Goal: Transaction & Acquisition: Book appointment/travel/reservation

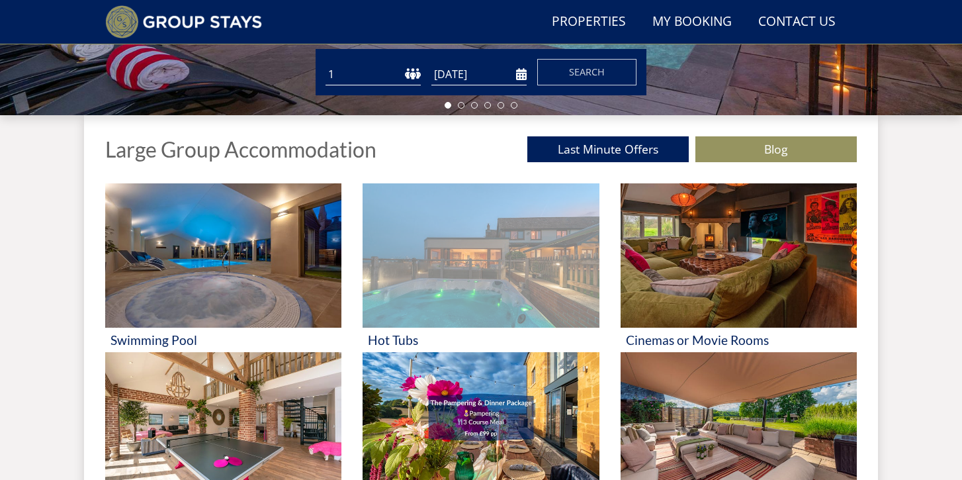
scroll to position [422, 0]
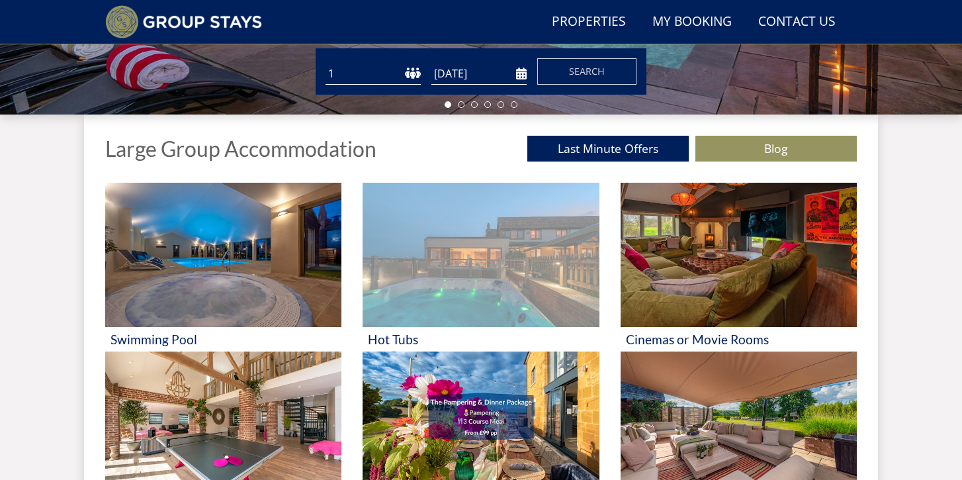
click at [420, 258] on img at bounding box center [481, 255] width 236 height 144
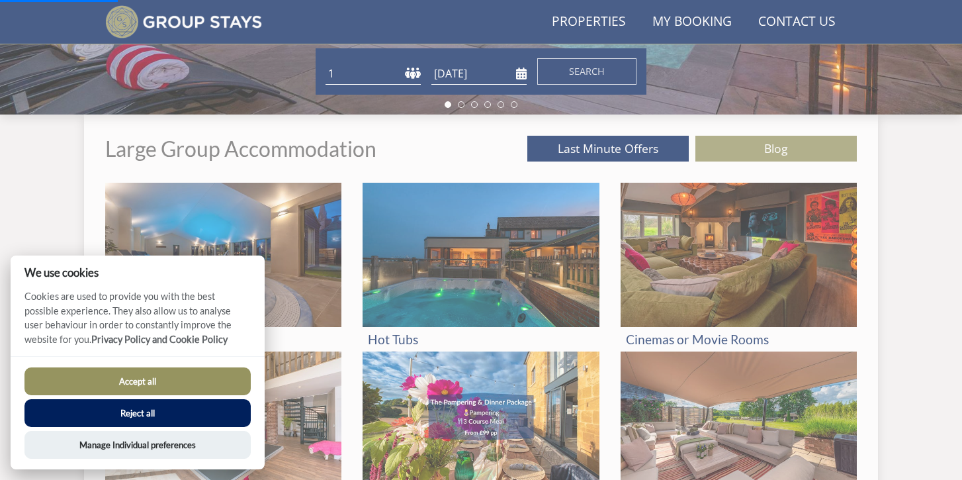
click at [202, 380] on button "Accept all" at bounding box center [137, 381] width 226 height 28
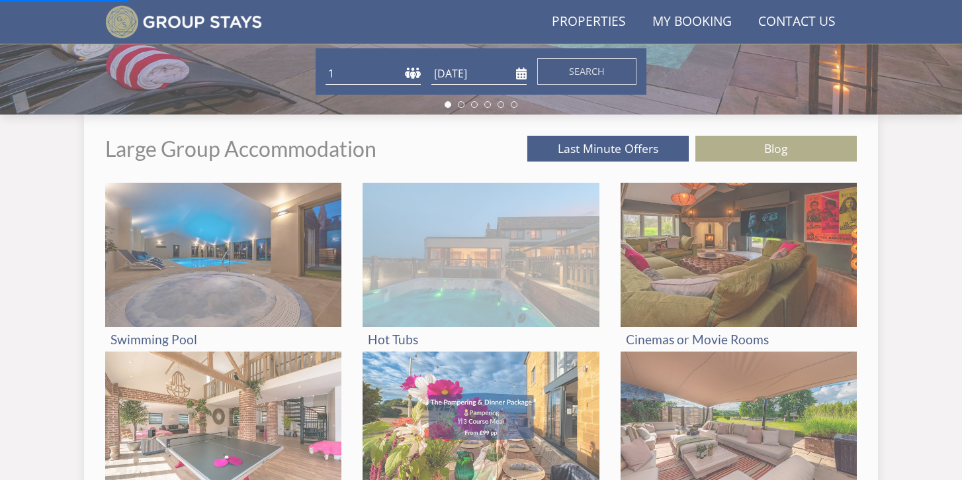
click at [433, 285] on img at bounding box center [481, 255] width 236 height 144
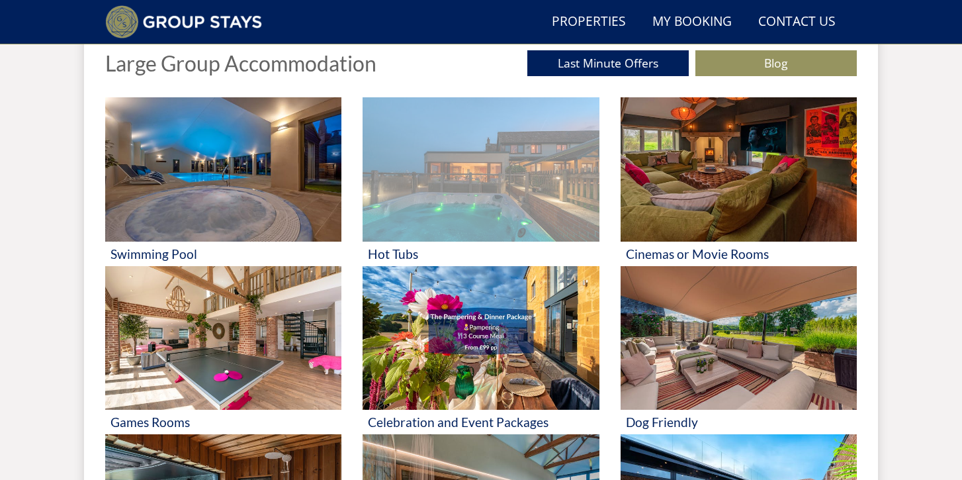
scroll to position [509, 0]
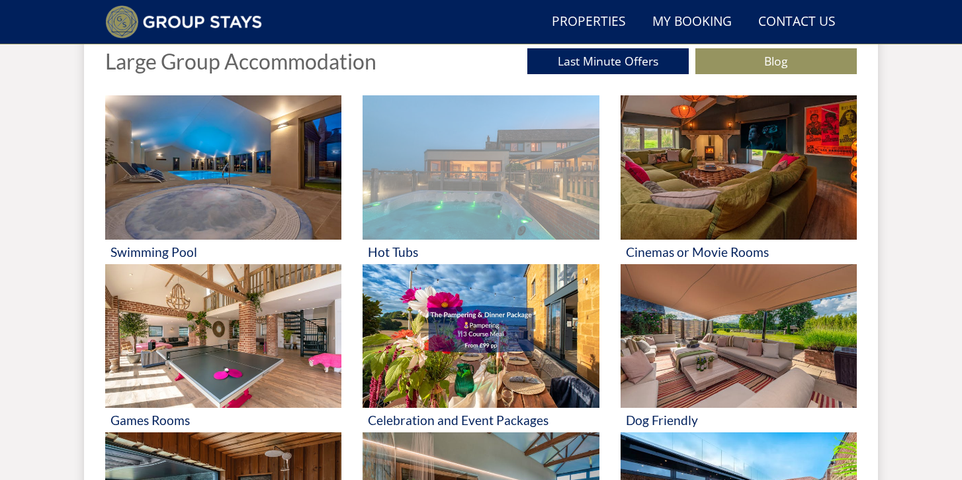
click at [396, 226] on img at bounding box center [481, 167] width 236 height 144
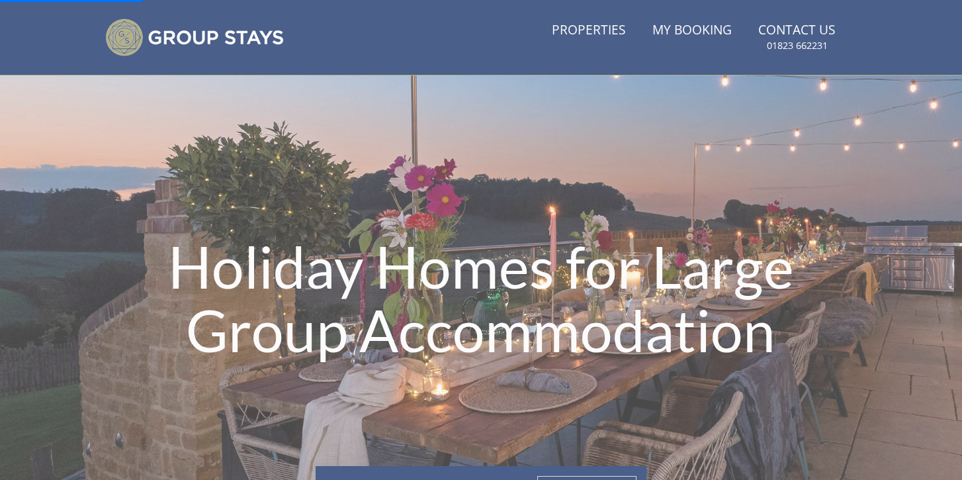
scroll to position [0, 0]
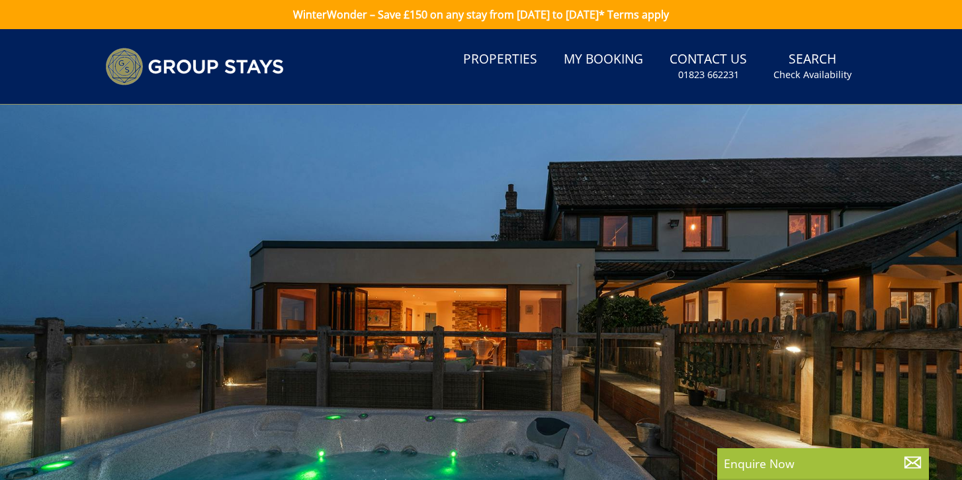
click at [597, 58] on link "My Booking" at bounding box center [603, 60] width 90 height 30
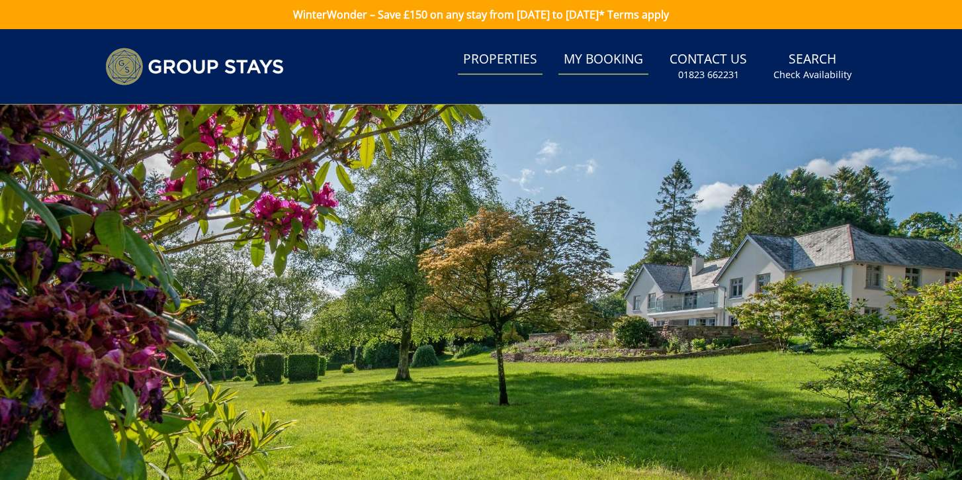
click at [518, 61] on link "Properties" at bounding box center [500, 60] width 85 height 30
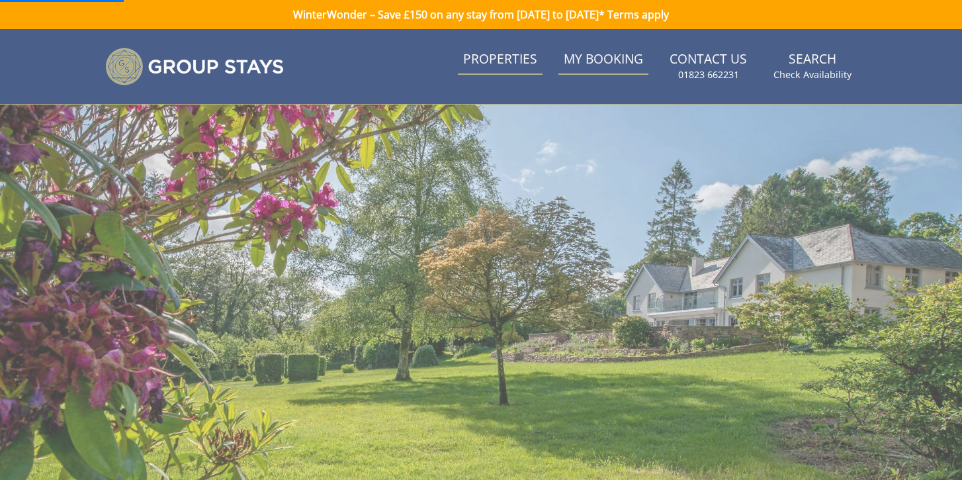
click at [500, 51] on link "Properties" at bounding box center [500, 60] width 85 height 30
click at [205, 77] on img at bounding box center [194, 67] width 179 height 38
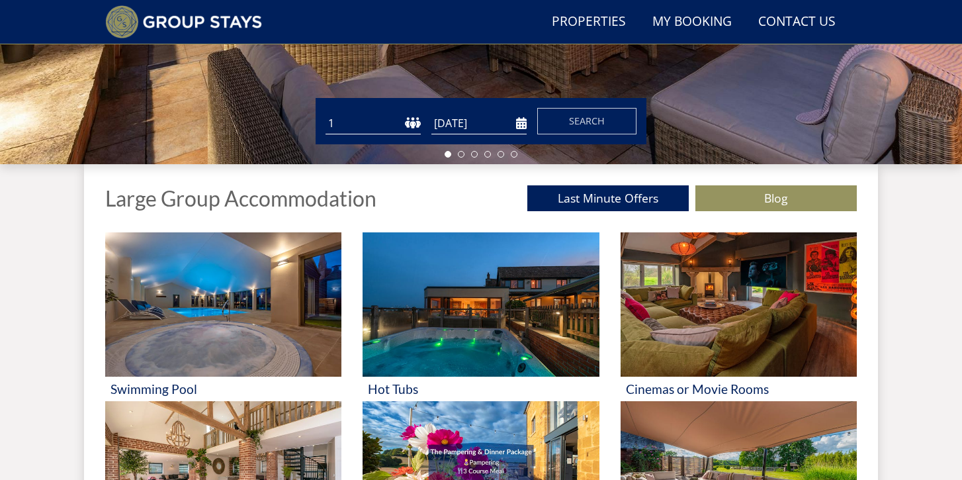
scroll to position [371, 0]
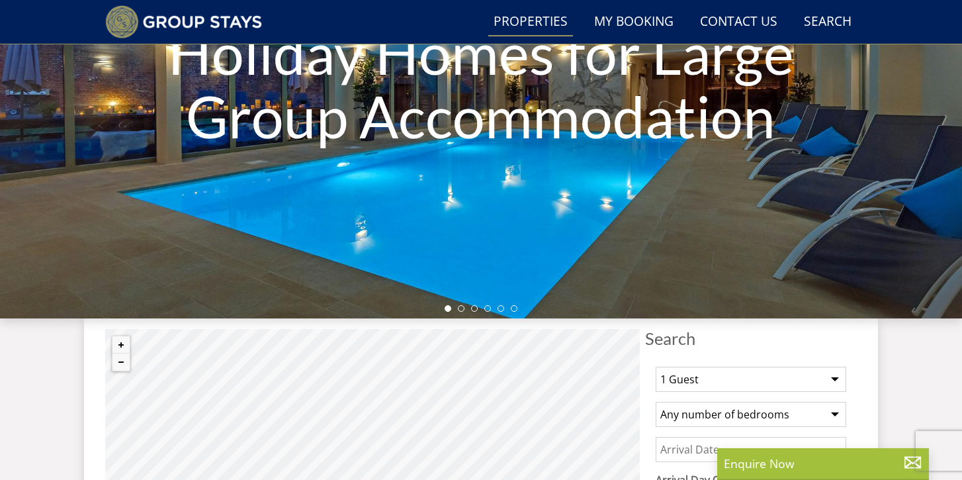
scroll to position [386, 0]
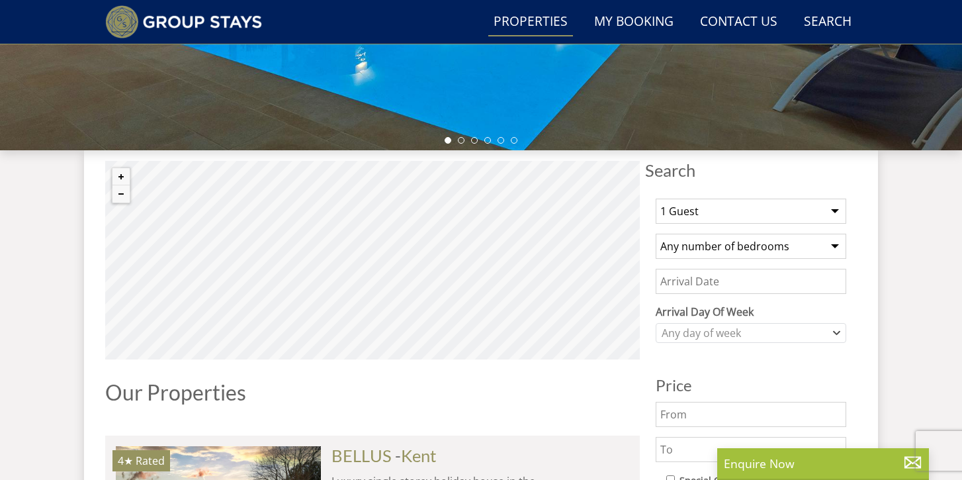
click at [730, 210] on select "1 Guest 2 Guests 3 Guests 4 Guests 5 Guests 6 Guests 7 Guests 8 Guests 9 Guests…" at bounding box center [751, 210] width 191 height 25
select select "23"
click at [656, 198] on select "1 Guest 2 Guests 3 Guests 4 Guests 5 Guests 6 Guests 7 Guests 8 Guests 9 Guests…" at bounding box center [751, 210] width 191 height 25
click at [737, 251] on select "Any number of bedrooms 4 Bedrooms 5 Bedrooms 6 Bedrooms 7 Bedrooms 8 Bedrooms 9…" at bounding box center [751, 246] width 191 height 25
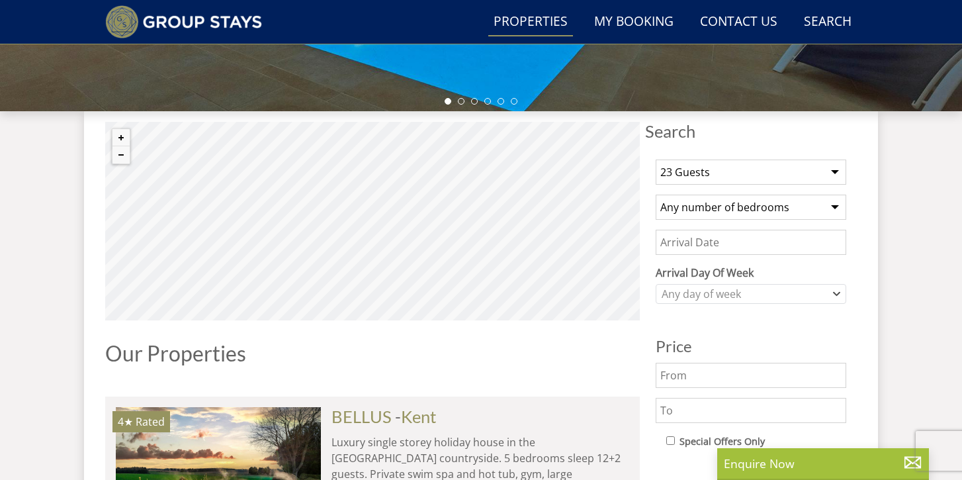
scroll to position [436, 0]
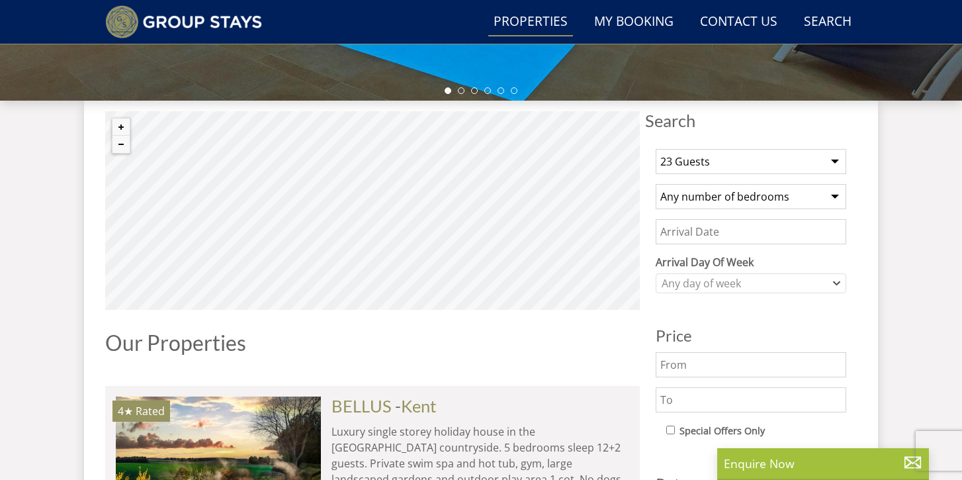
click at [712, 231] on input "Date" at bounding box center [751, 231] width 191 height 25
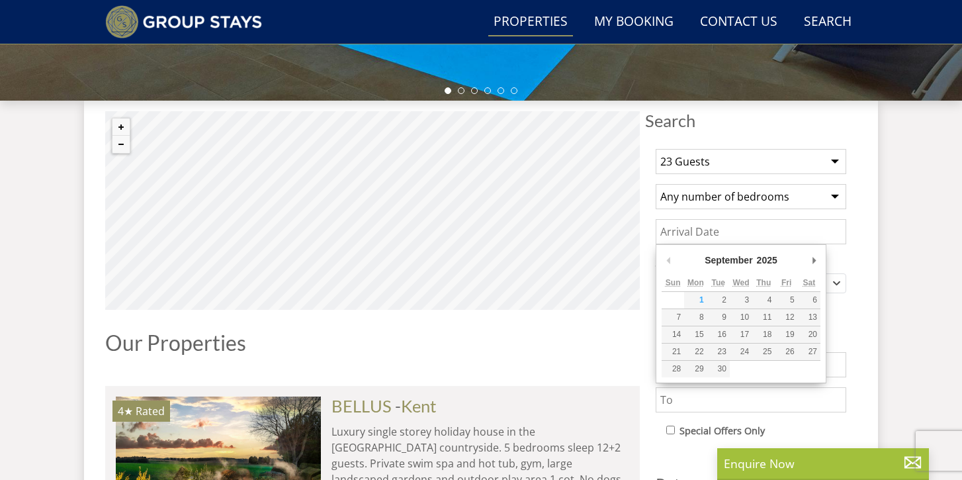
click at [804, 255] on div "September January February March April May June July August September October N…" at bounding box center [741, 262] width 159 height 24
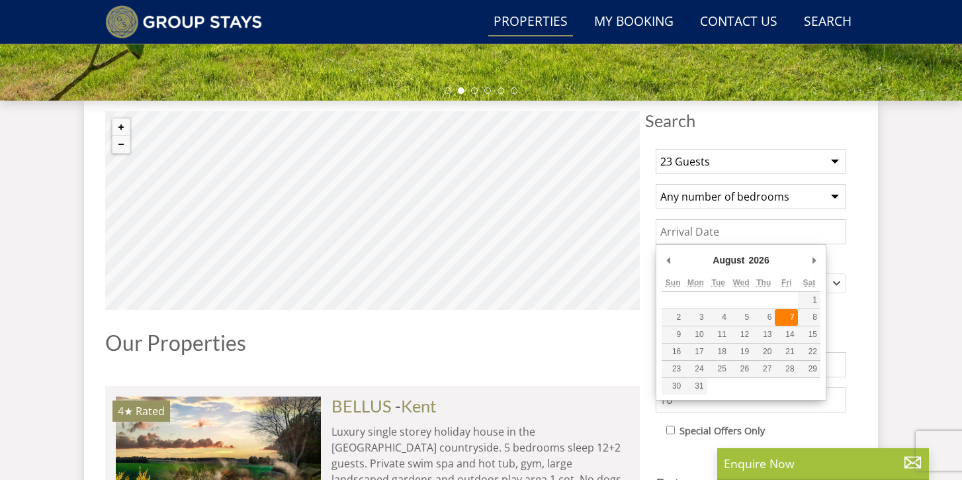
type input "[DATE]"
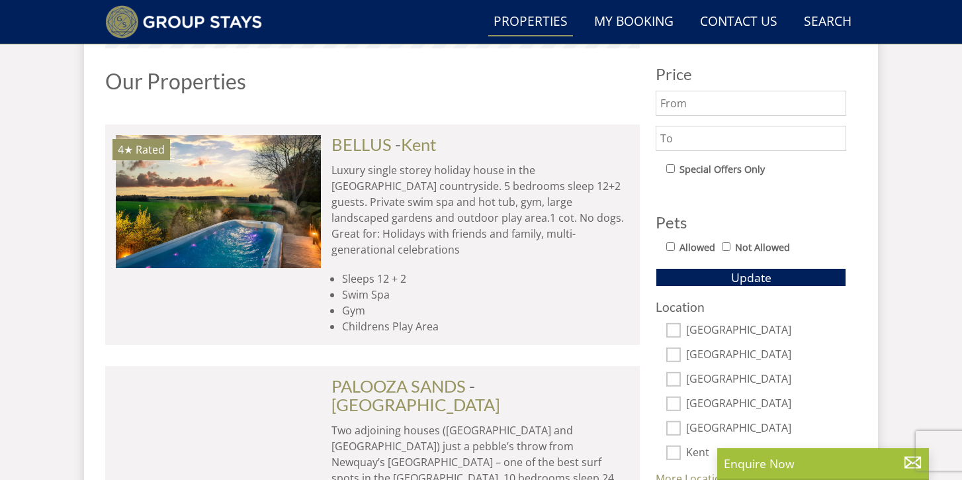
scroll to position [699, 0]
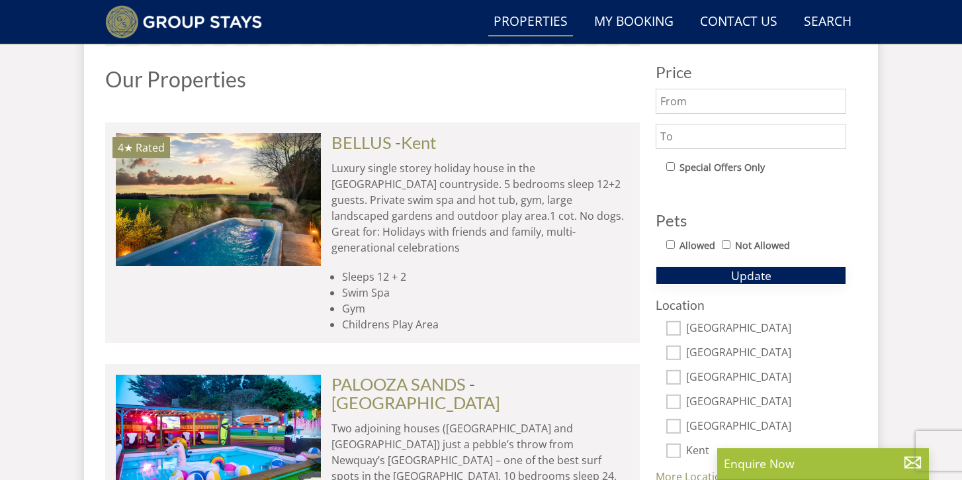
click at [718, 281] on button "Update" at bounding box center [751, 275] width 191 height 19
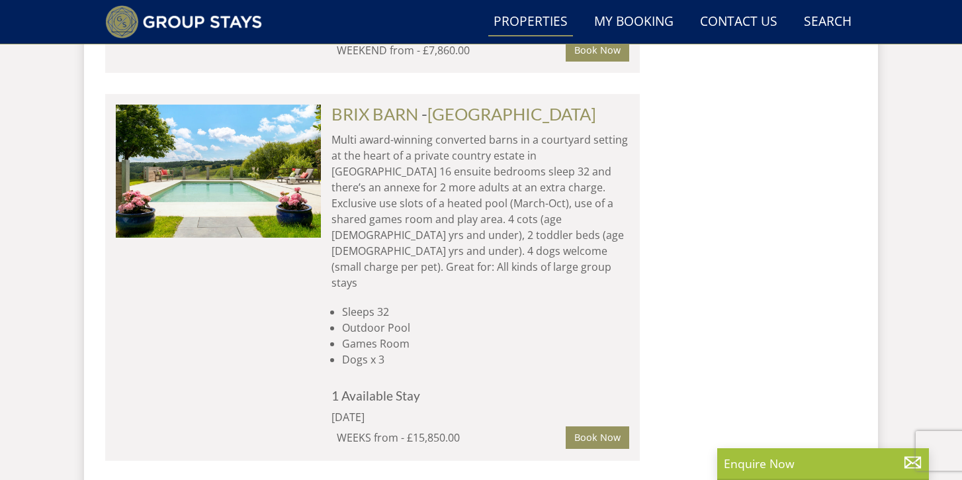
scroll to position [5610, 0]
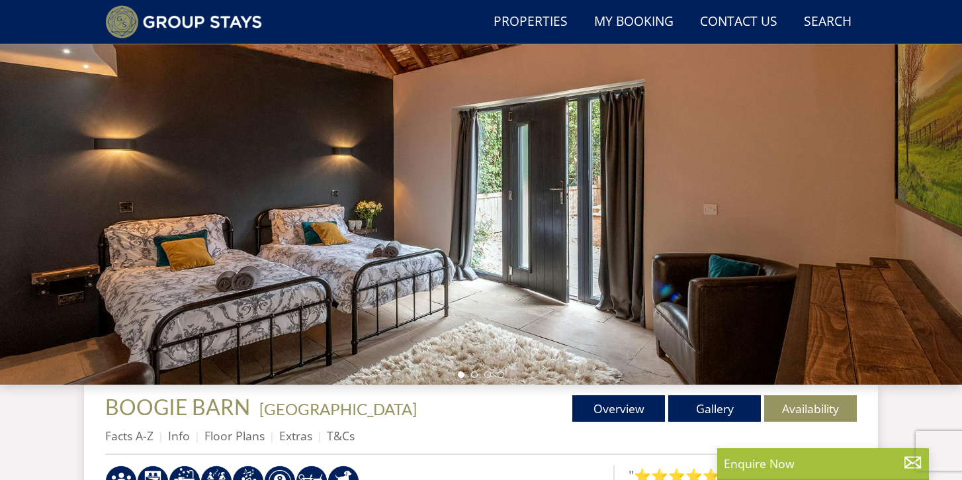
scroll to position [154, 0]
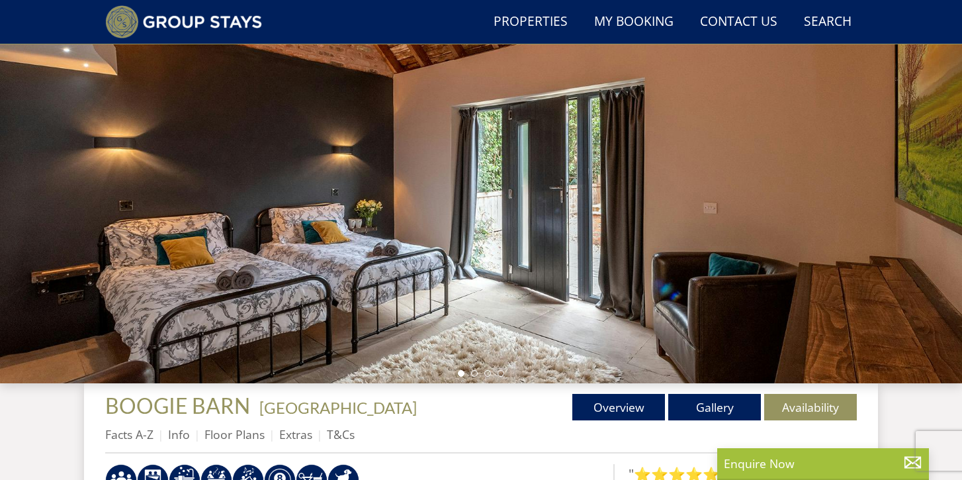
click at [695, 421] on div "Properties BOOGIE BARN - [GEOGRAPHIC_DATA] Overview Gallery Availability Facts …" at bounding box center [481, 424] width 752 height 60
click at [691, 404] on link "Gallery" at bounding box center [714, 407] width 93 height 26
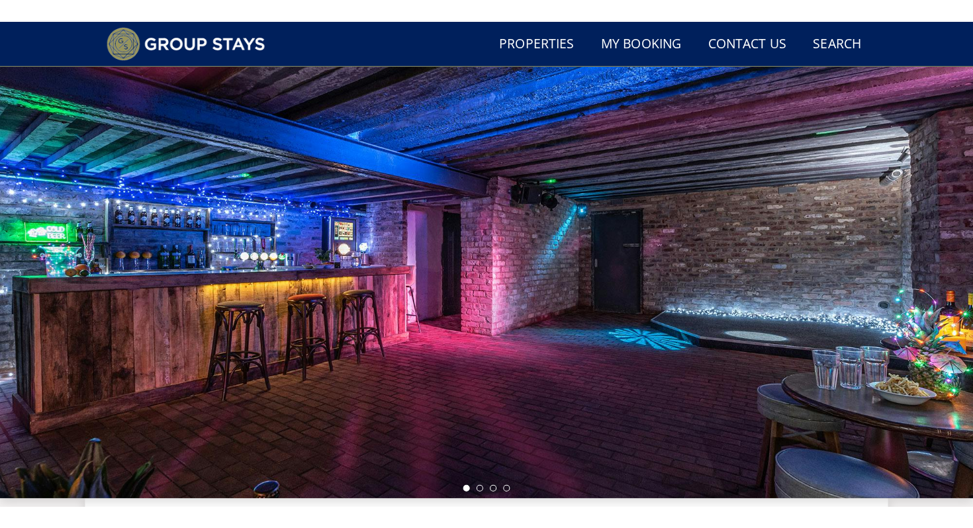
scroll to position [65, 0]
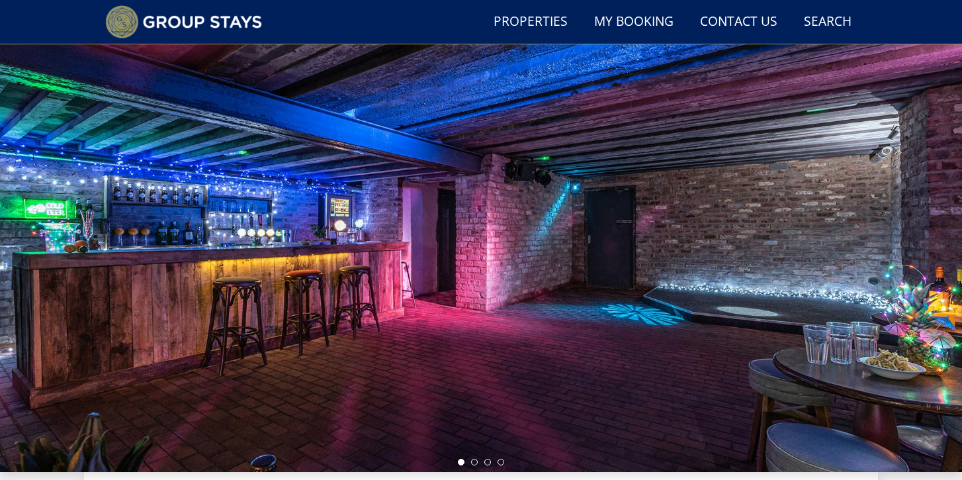
click at [885, 296] on div at bounding box center [481, 240] width 962 height 463
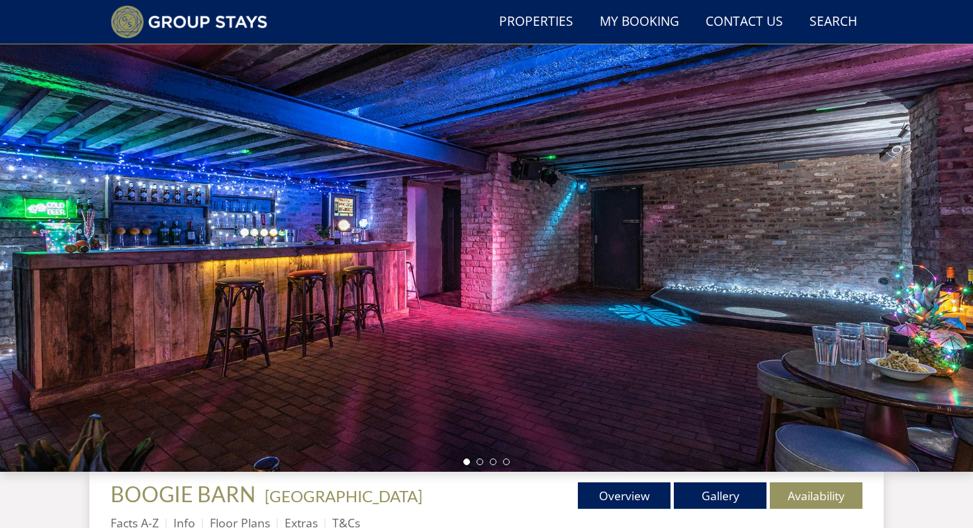
click at [938, 286] on div at bounding box center [486, 240] width 973 height 463
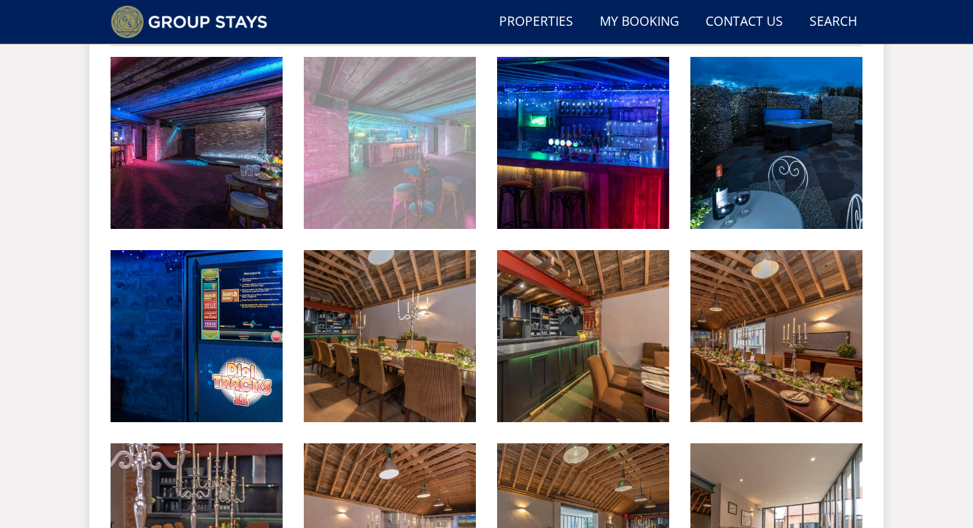
scroll to position [562, 0]
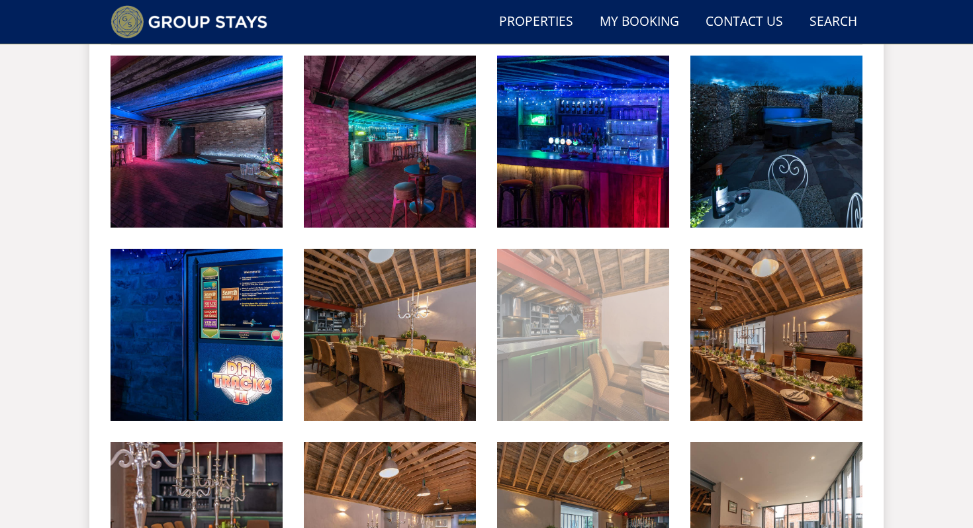
click at [542, 374] on img at bounding box center [583, 335] width 172 height 172
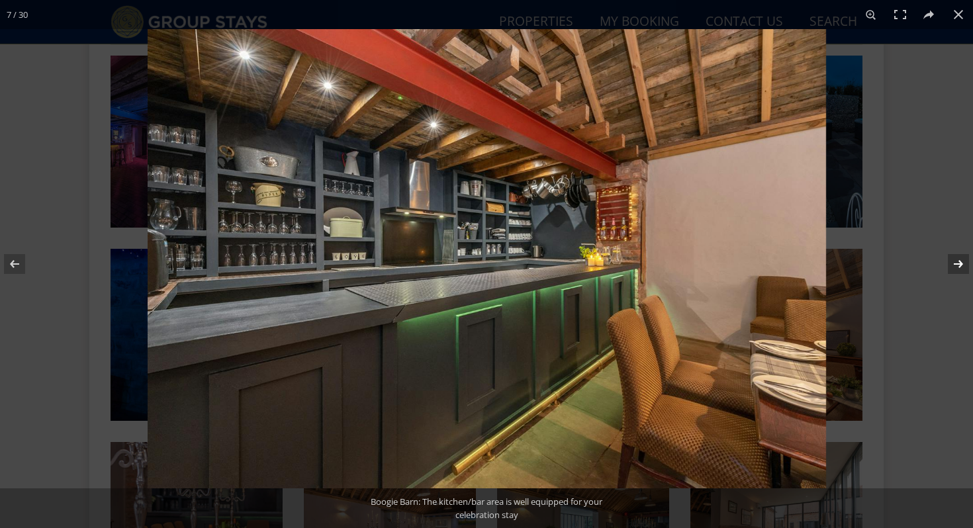
click at [959, 262] on button at bounding box center [949, 264] width 46 height 66
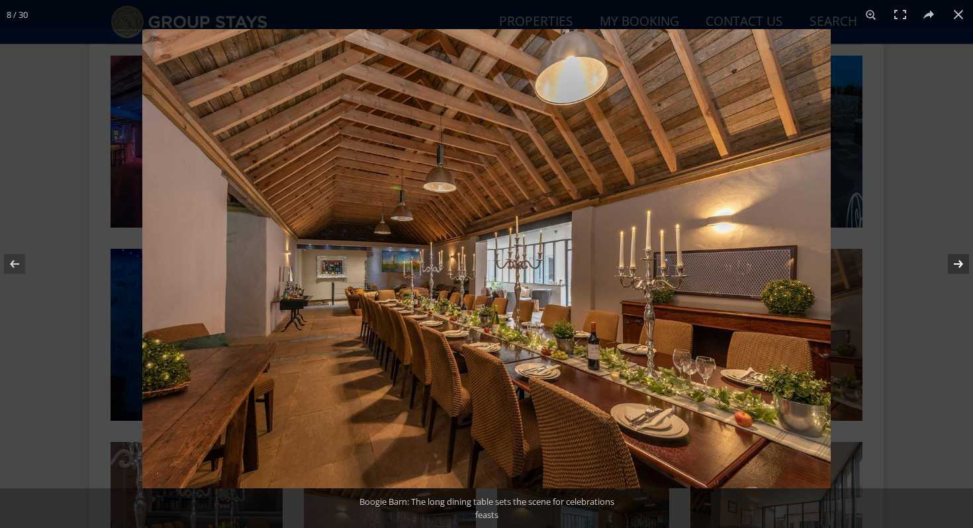
click at [959, 262] on button at bounding box center [949, 264] width 46 height 66
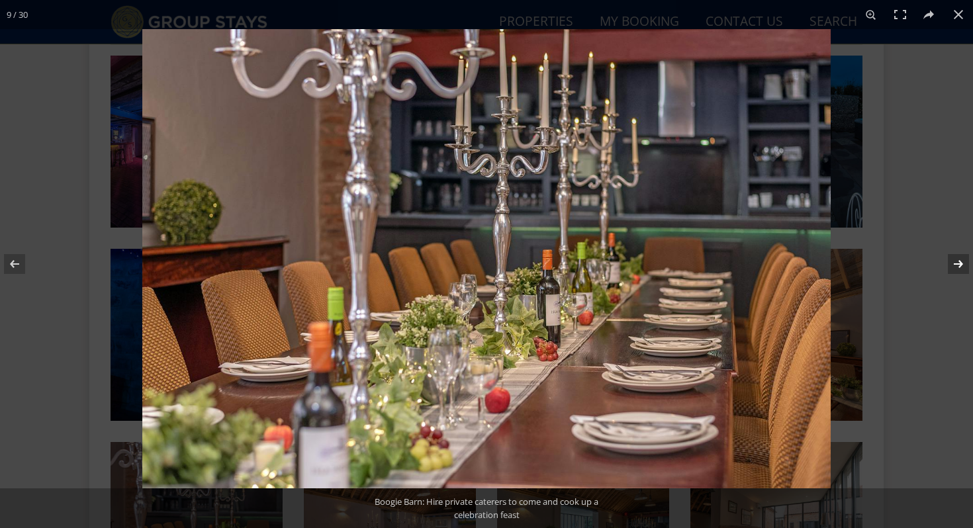
click at [959, 262] on button at bounding box center [949, 264] width 46 height 66
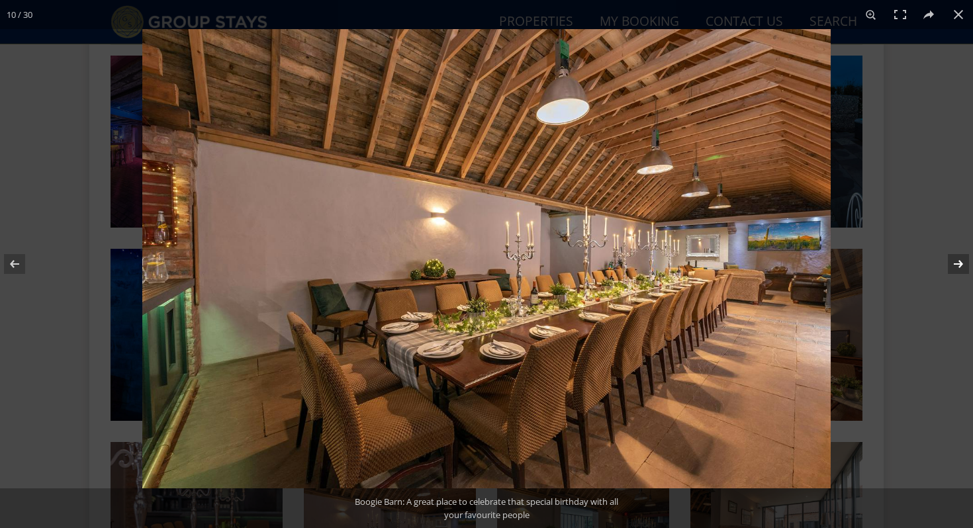
click at [959, 262] on button at bounding box center [949, 264] width 46 height 66
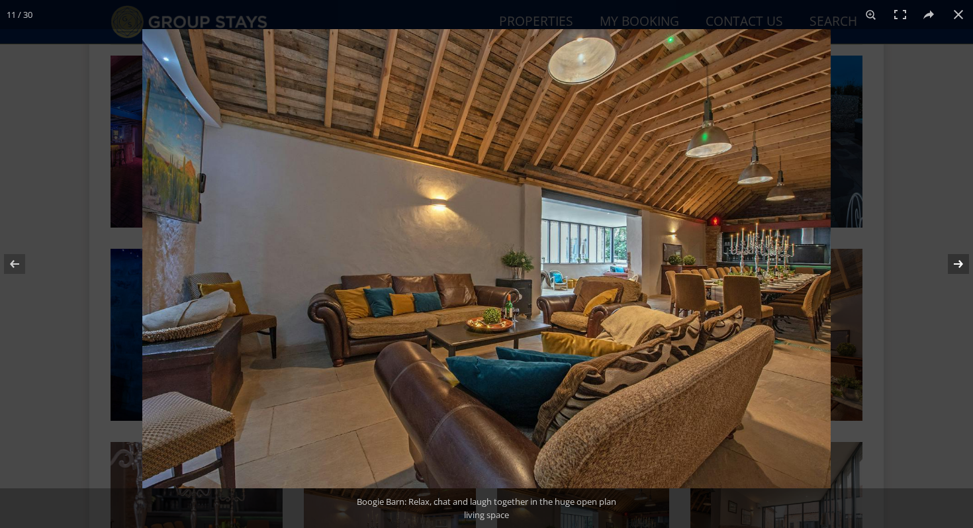
click at [959, 262] on button at bounding box center [949, 264] width 46 height 66
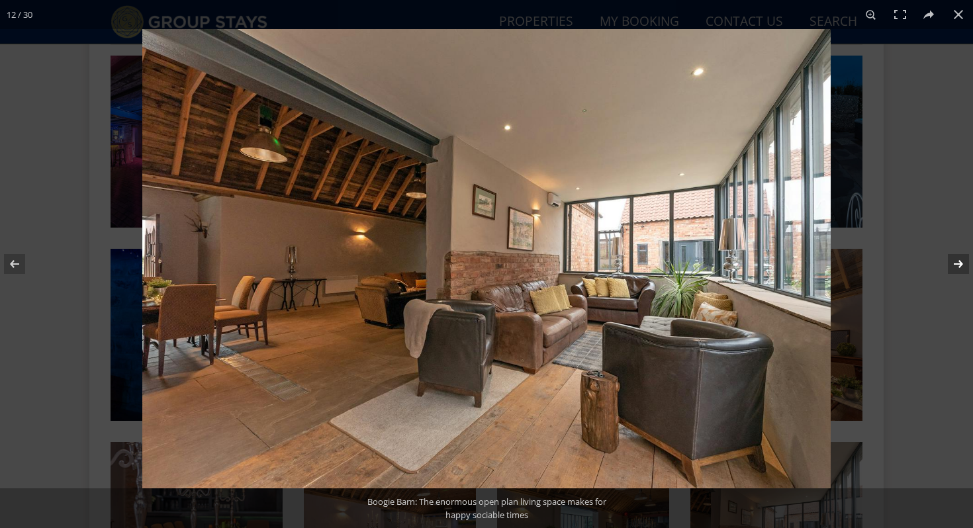
click at [959, 262] on button at bounding box center [949, 264] width 46 height 66
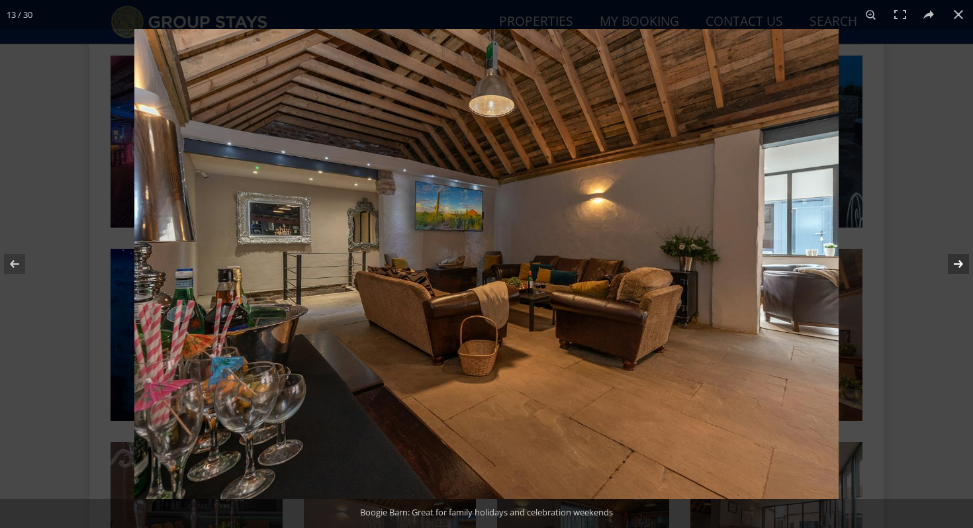
click at [959, 262] on button at bounding box center [949, 264] width 46 height 66
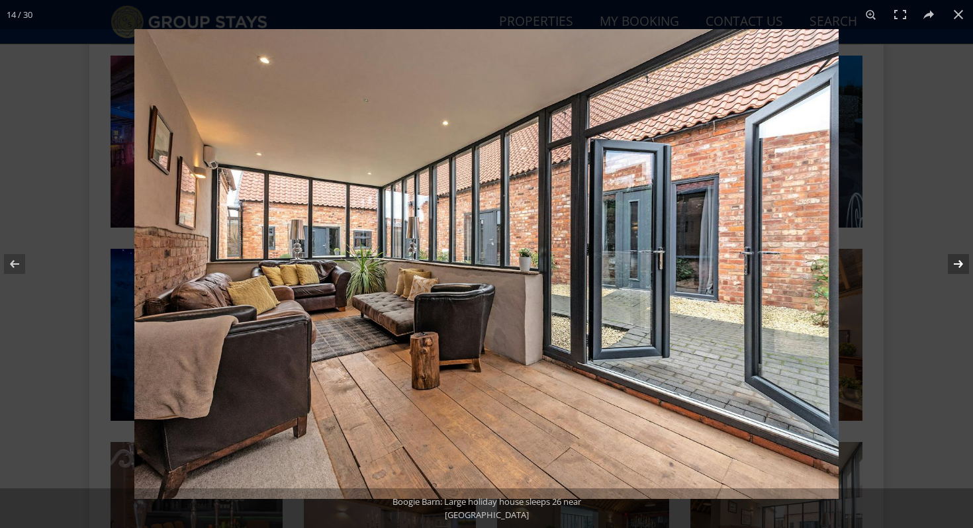
click at [959, 262] on button at bounding box center [949, 264] width 46 height 66
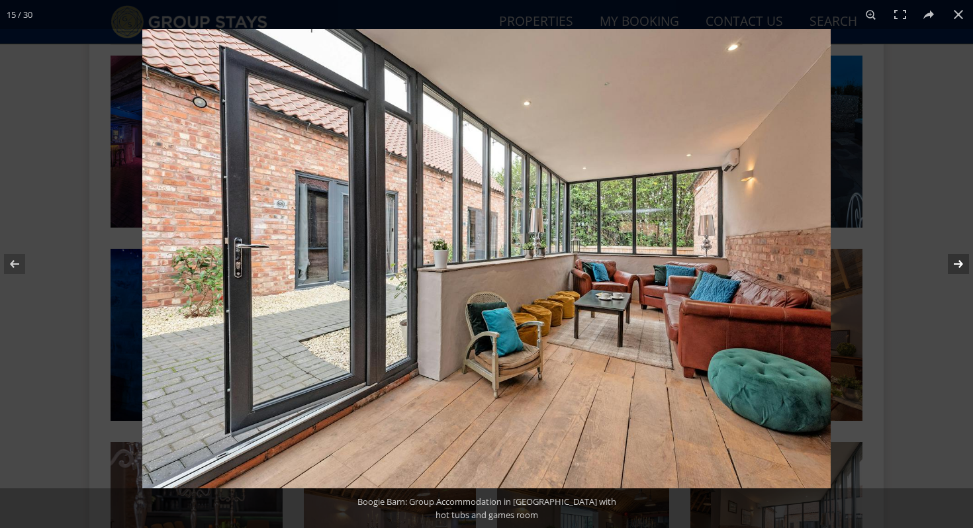
click at [959, 262] on button at bounding box center [949, 264] width 46 height 66
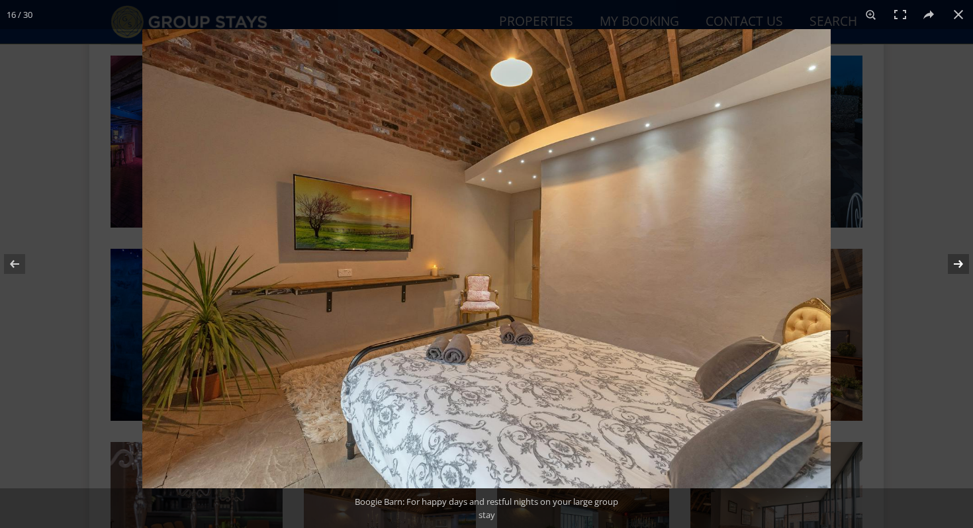
click at [959, 262] on button at bounding box center [949, 264] width 46 height 66
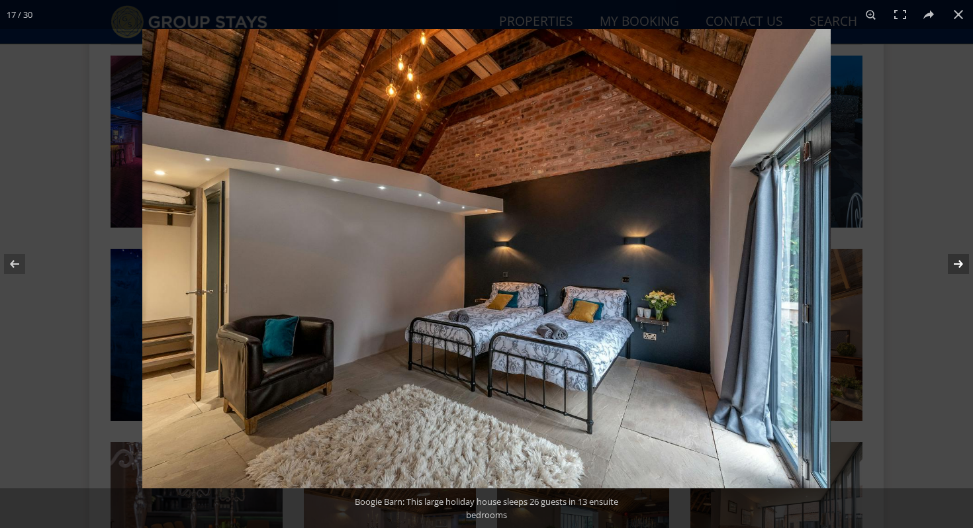
click at [959, 262] on button at bounding box center [949, 264] width 46 height 66
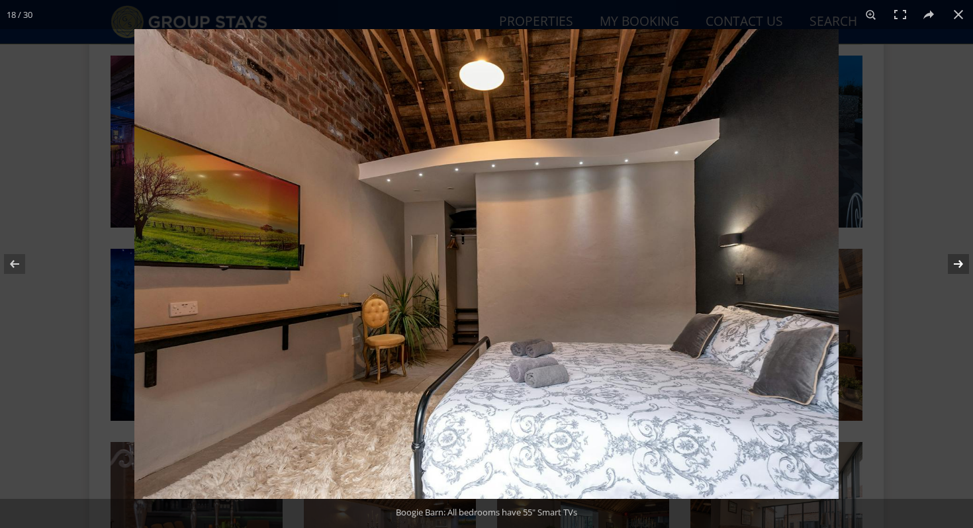
click at [959, 262] on button at bounding box center [949, 264] width 46 height 66
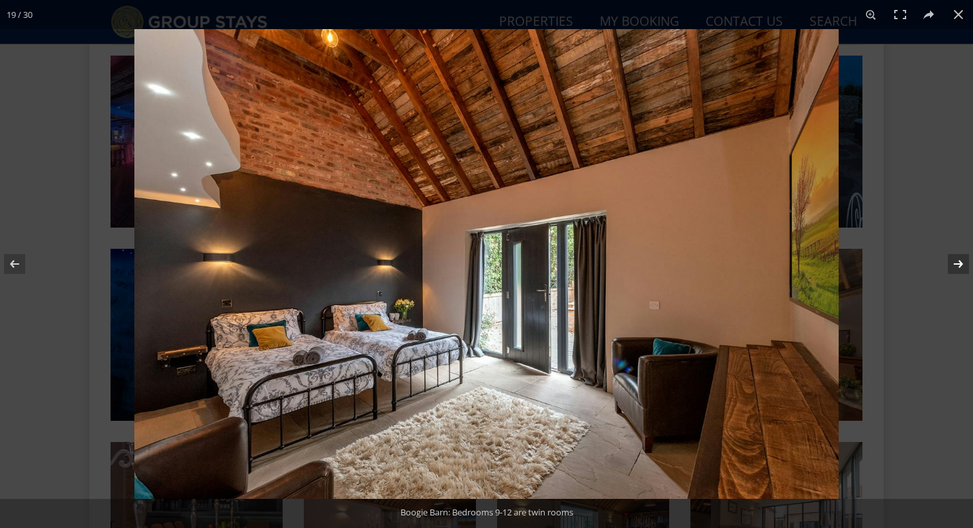
click at [959, 262] on button at bounding box center [949, 264] width 46 height 66
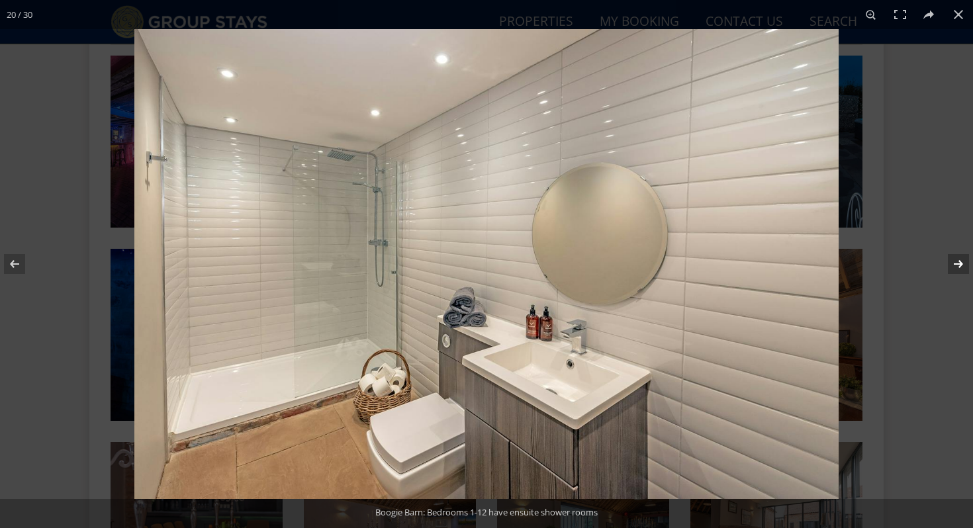
click at [959, 262] on button at bounding box center [949, 264] width 46 height 66
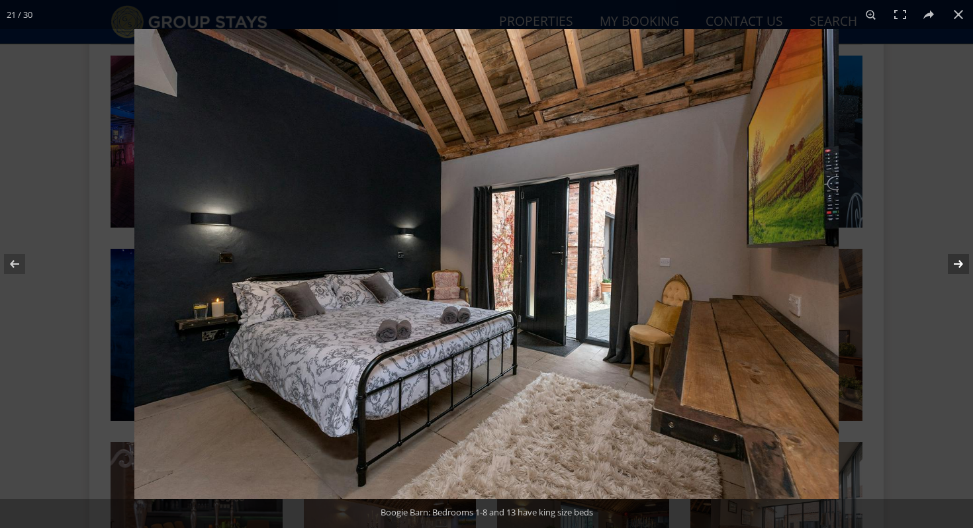
click at [959, 262] on button at bounding box center [949, 264] width 46 height 66
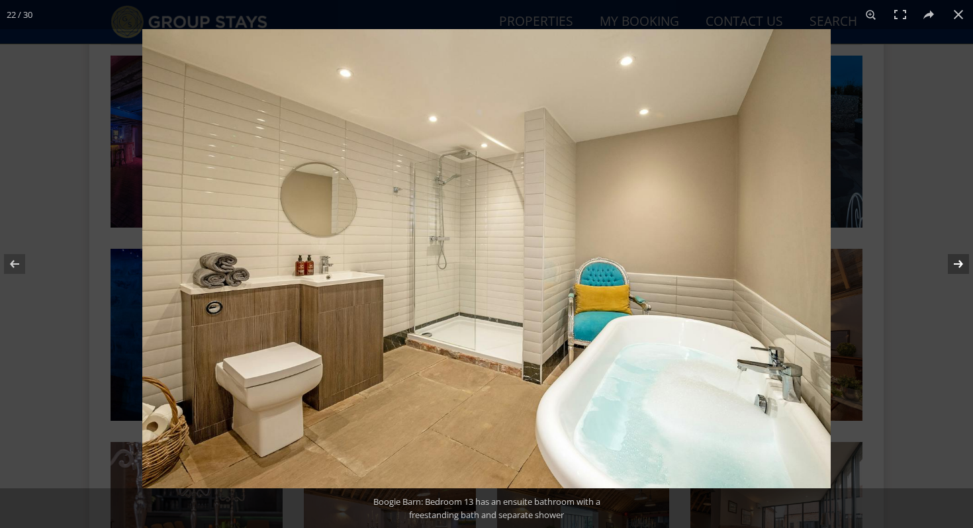
click at [958, 262] on button at bounding box center [949, 264] width 46 height 66
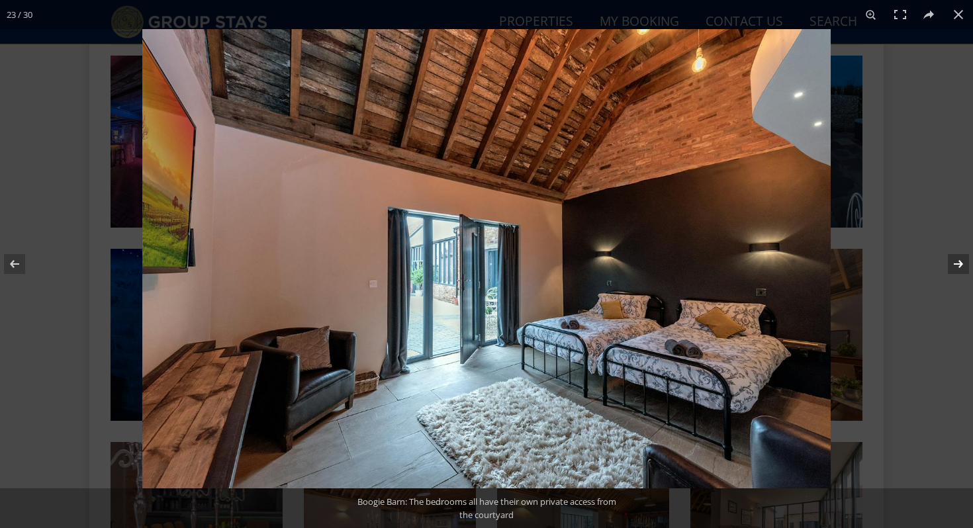
click at [958, 262] on button at bounding box center [949, 264] width 46 height 66
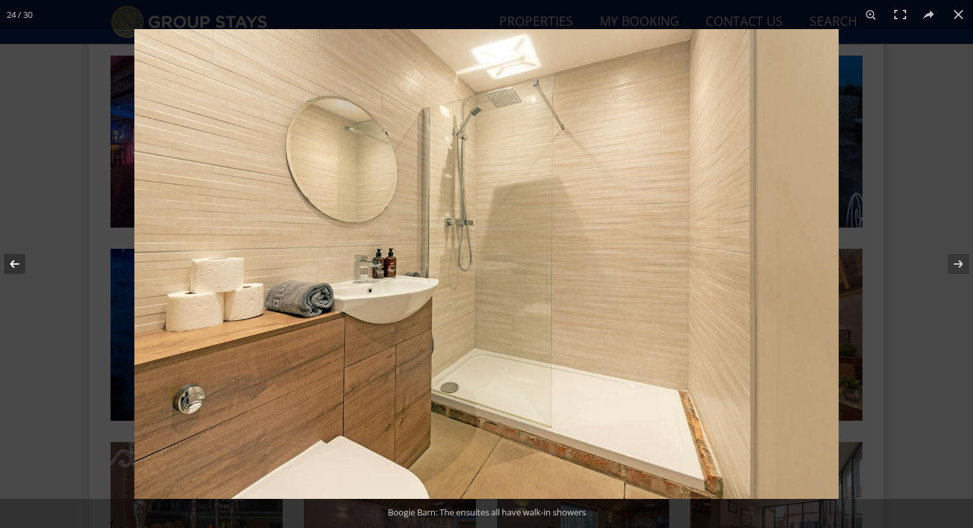
click at [8, 265] on button at bounding box center [23, 264] width 46 height 66
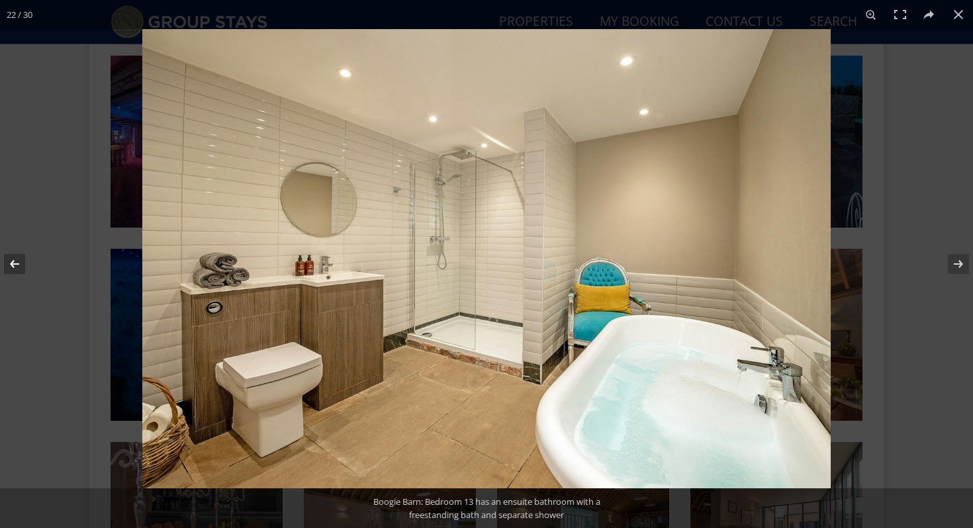
click at [8, 265] on button at bounding box center [23, 264] width 46 height 66
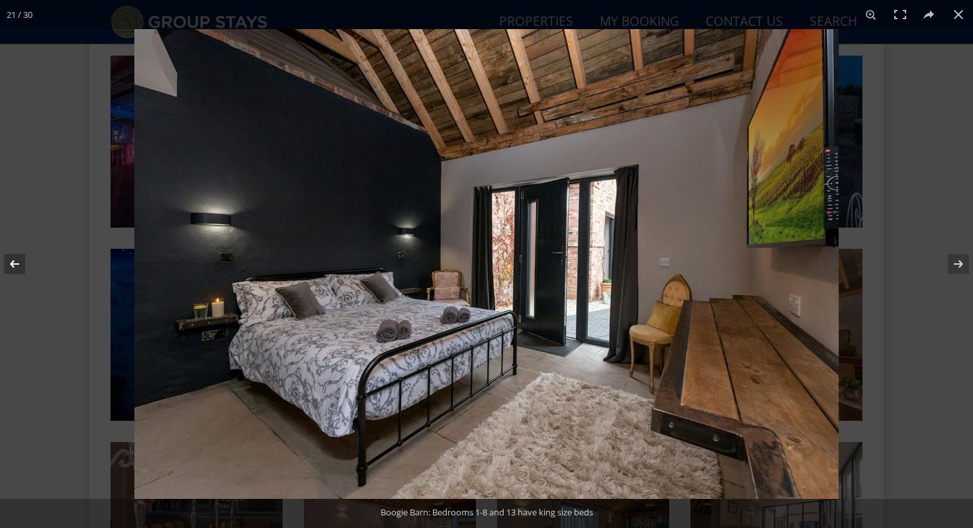
click at [8, 265] on button at bounding box center [23, 264] width 46 height 66
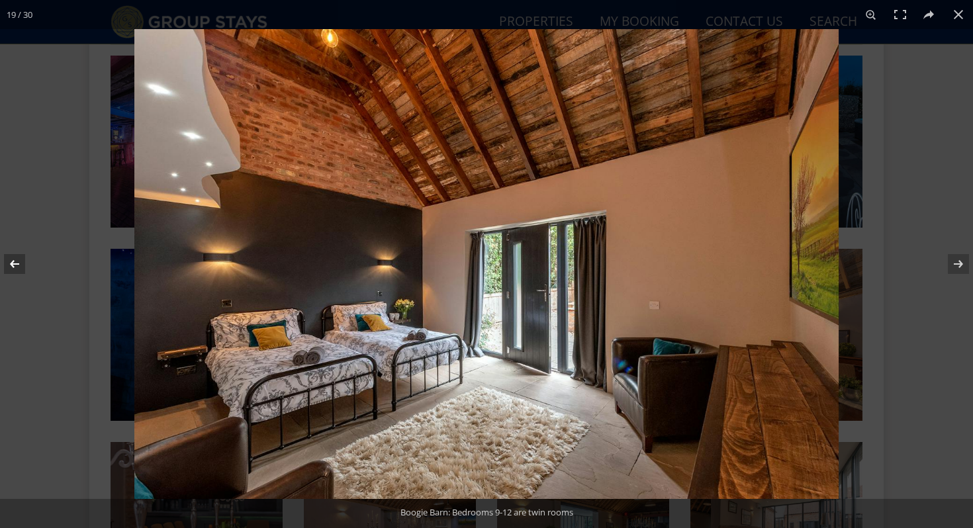
click at [8, 265] on button at bounding box center [23, 264] width 46 height 66
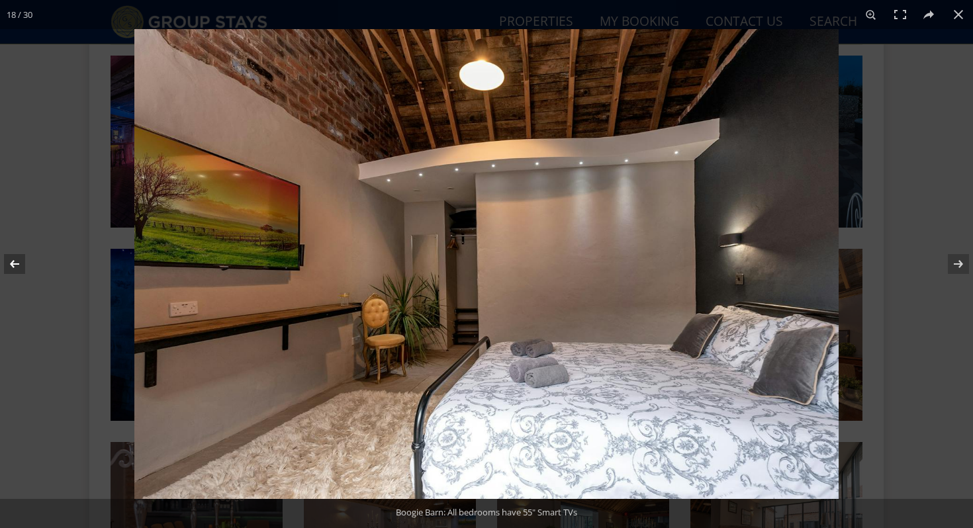
click at [8, 265] on button at bounding box center [23, 264] width 46 height 66
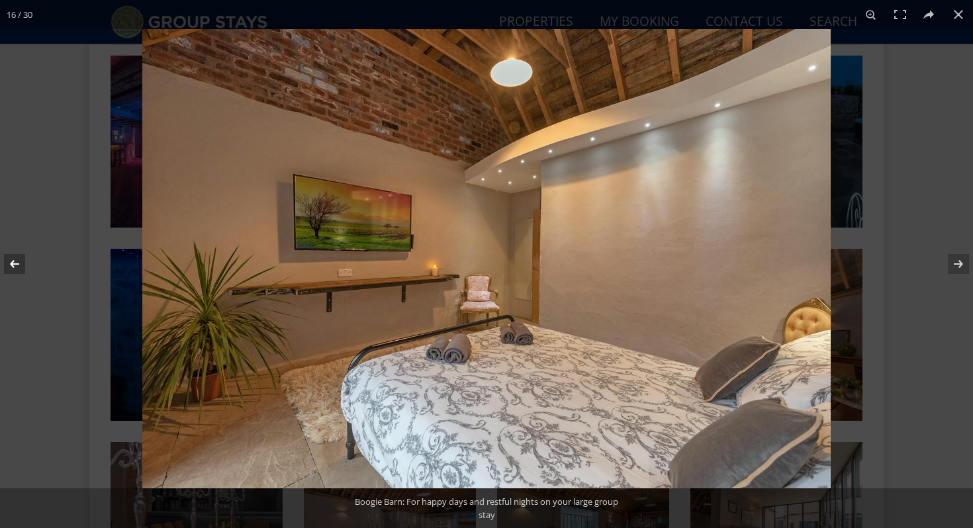
click at [8, 265] on button at bounding box center [23, 264] width 46 height 66
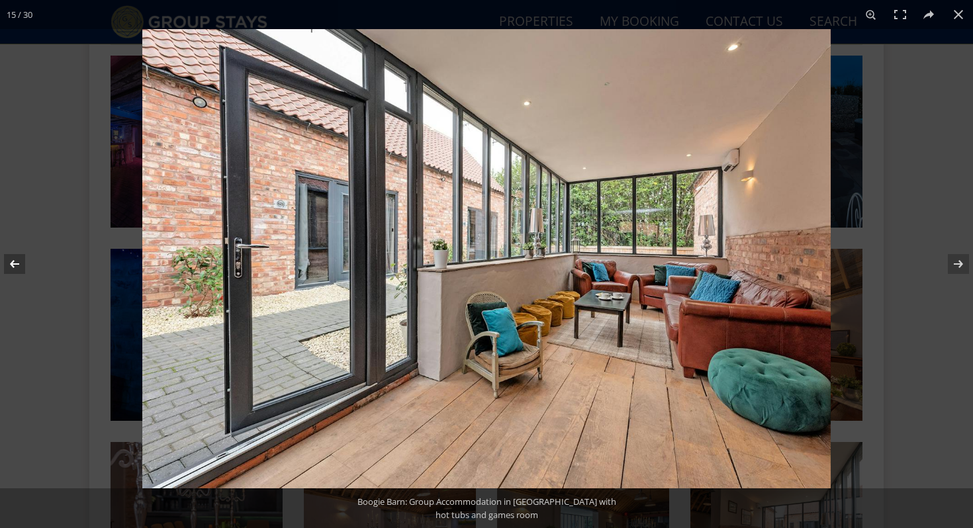
click at [8, 265] on button at bounding box center [23, 264] width 46 height 66
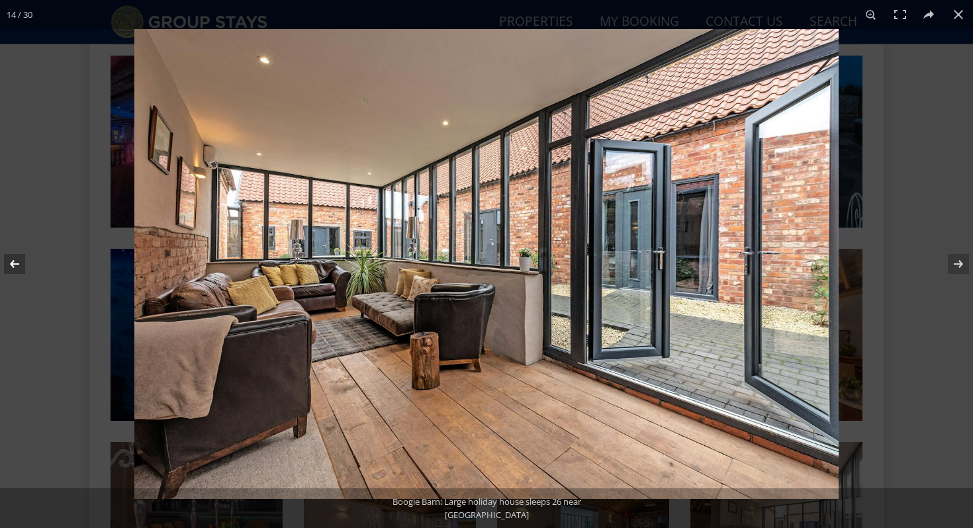
click at [8, 265] on button at bounding box center [23, 264] width 46 height 66
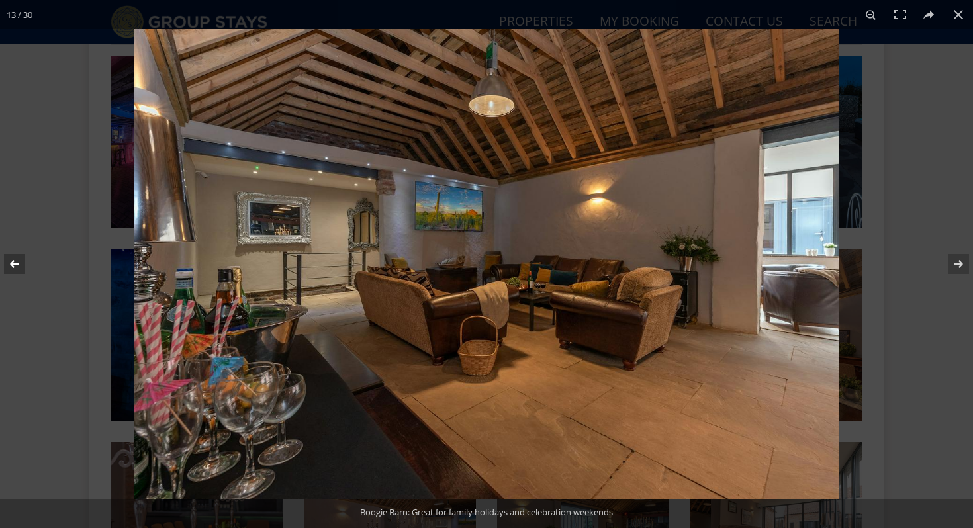
click at [8, 265] on button at bounding box center [23, 264] width 46 height 66
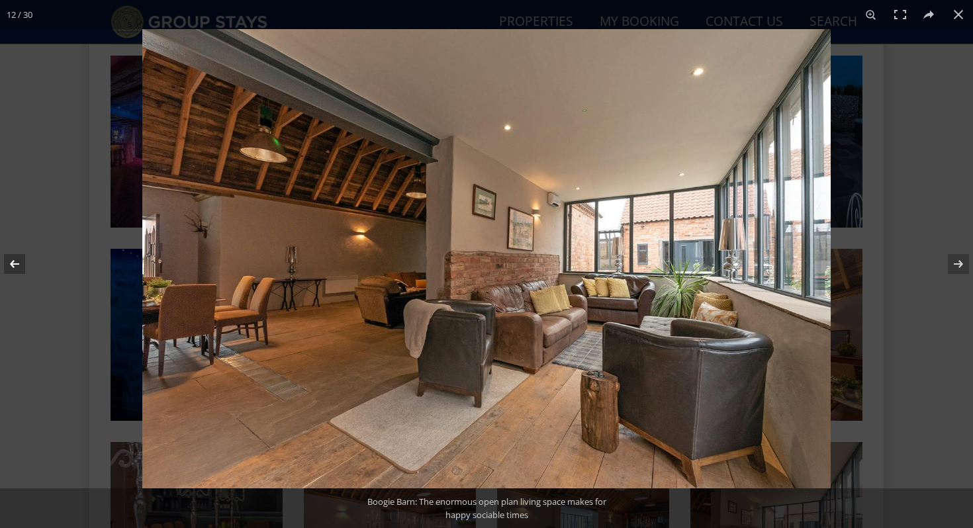
click at [8, 265] on button at bounding box center [23, 264] width 46 height 66
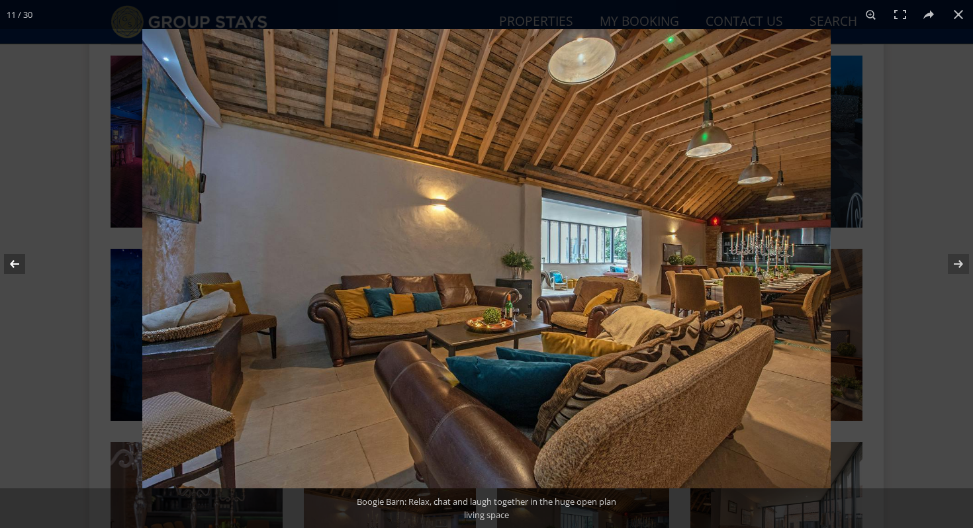
click at [8, 265] on button at bounding box center [23, 264] width 46 height 66
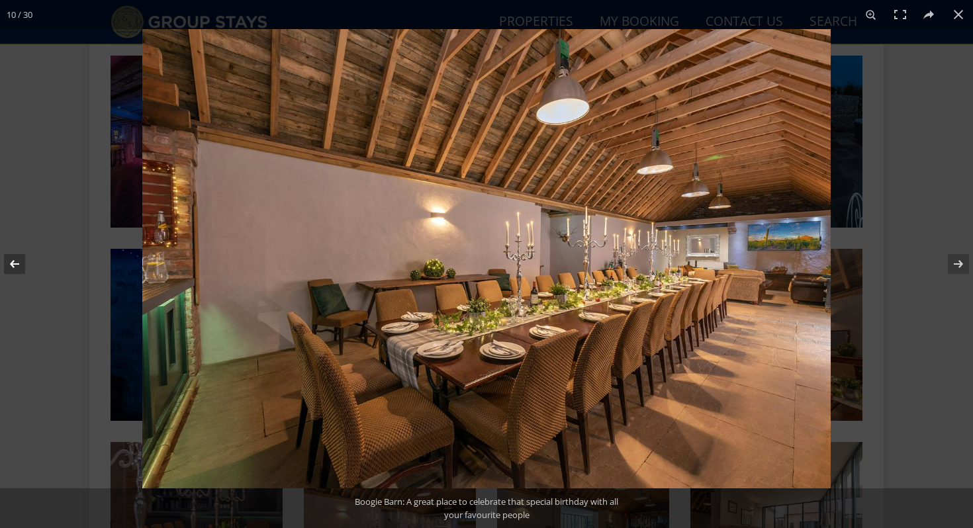
click at [8, 265] on button at bounding box center [23, 264] width 46 height 66
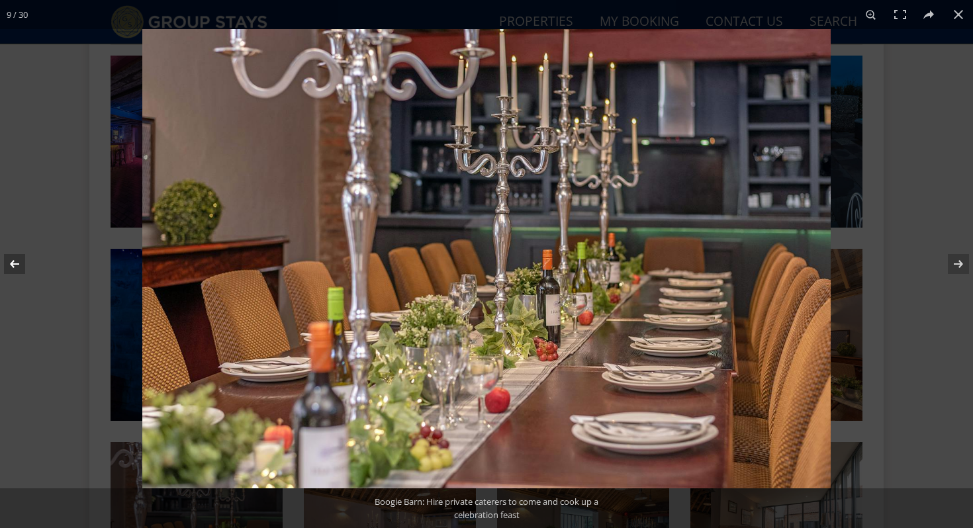
click at [8, 265] on button at bounding box center [23, 264] width 46 height 66
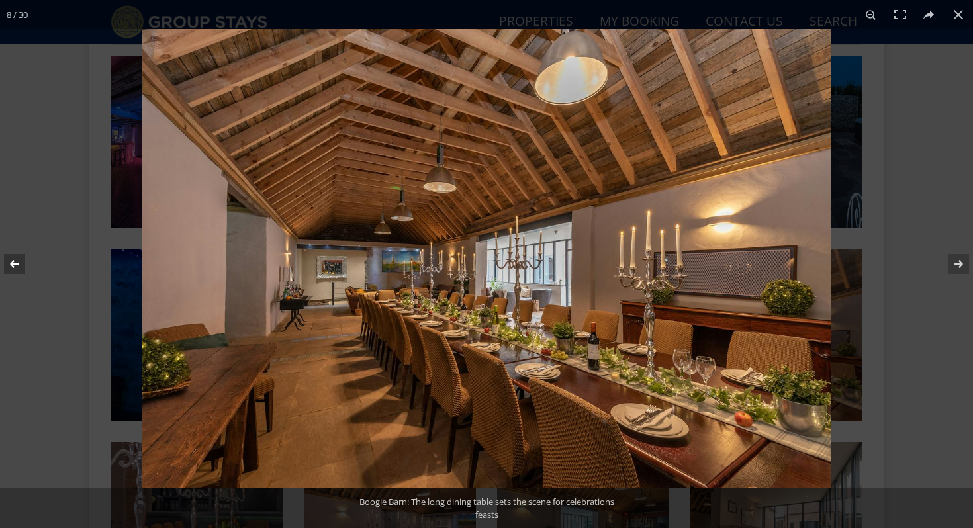
click at [8, 265] on button at bounding box center [23, 264] width 46 height 66
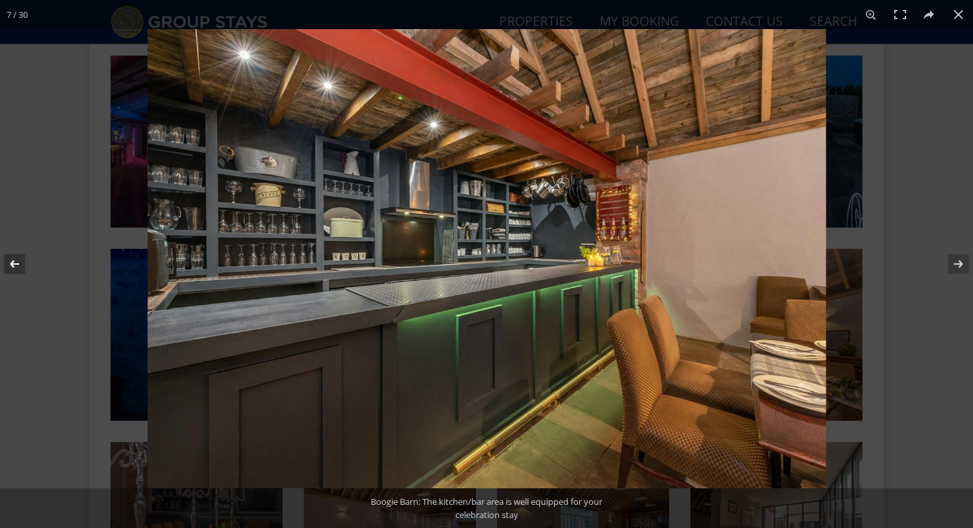
click at [8, 265] on button at bounding box center [23, 264] width 46 height 66
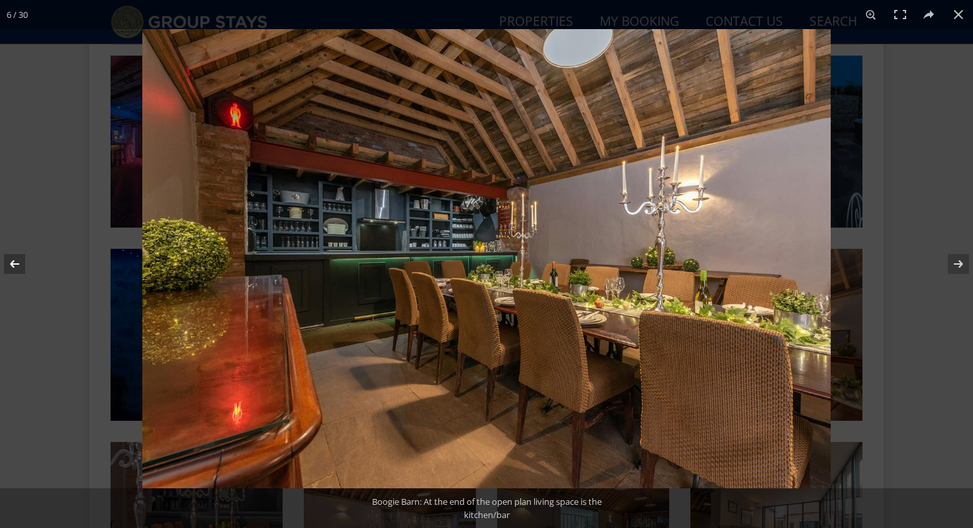
click at [8, 265] on button at bounding box center [23, 264] width 46 height 66
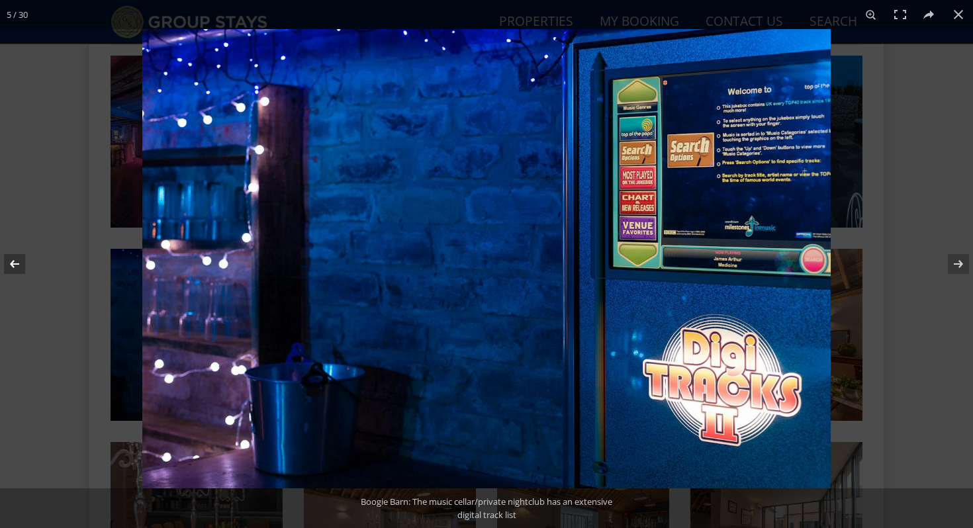
click at [8, 265] on button at bounding box center [23, 264] width 46 height 66
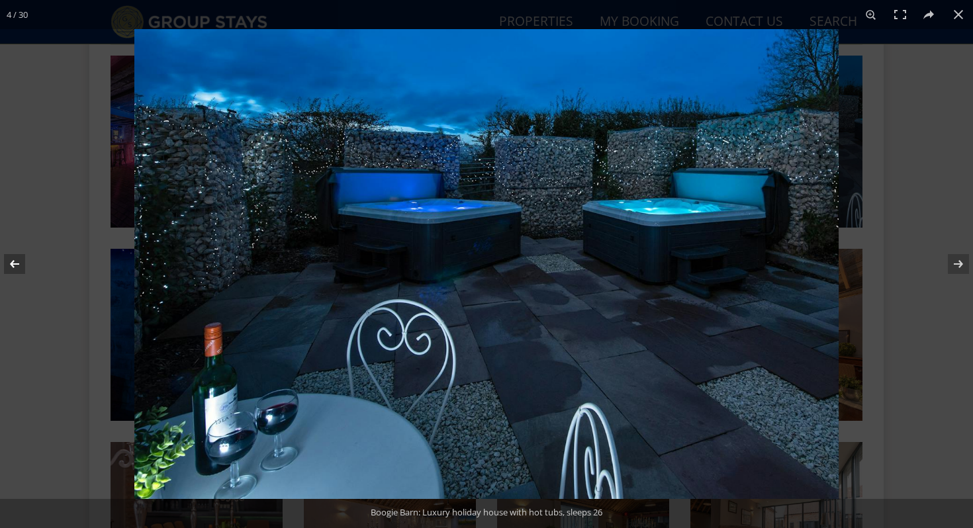
click at [8, 265] on button at bounding box center [23, 264] width 46 height 66
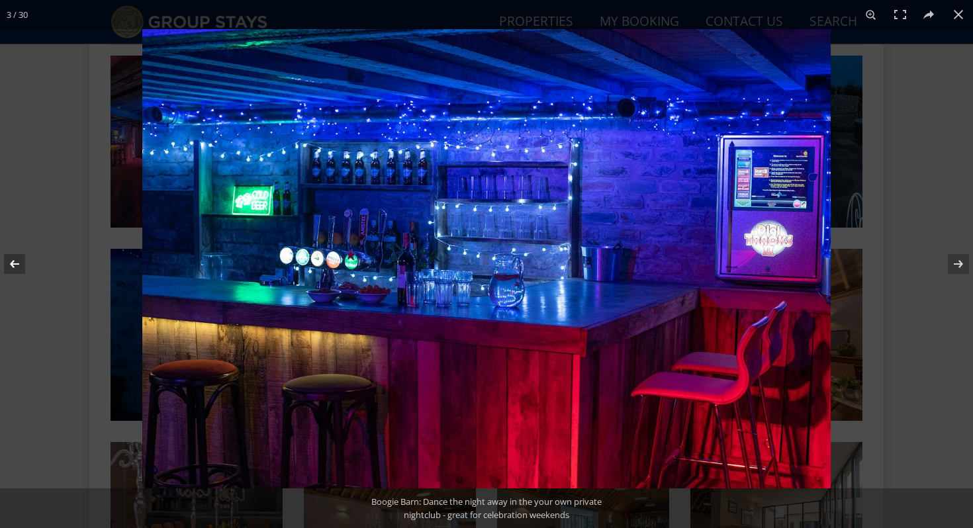
click at [8, 265] on button at bounding box center [23, 264] width 46 height 66
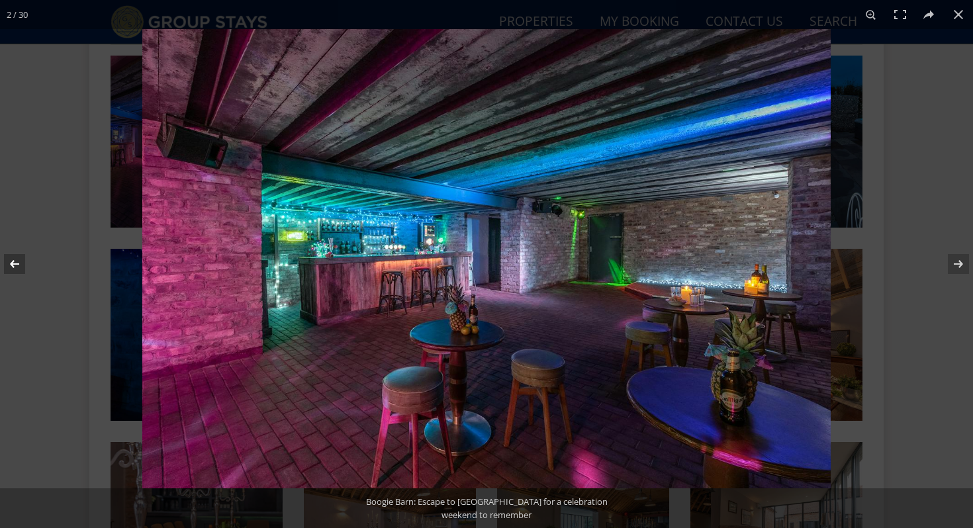
click at [8, 265] on button at bounding box center [23, 264] width 46 height 66
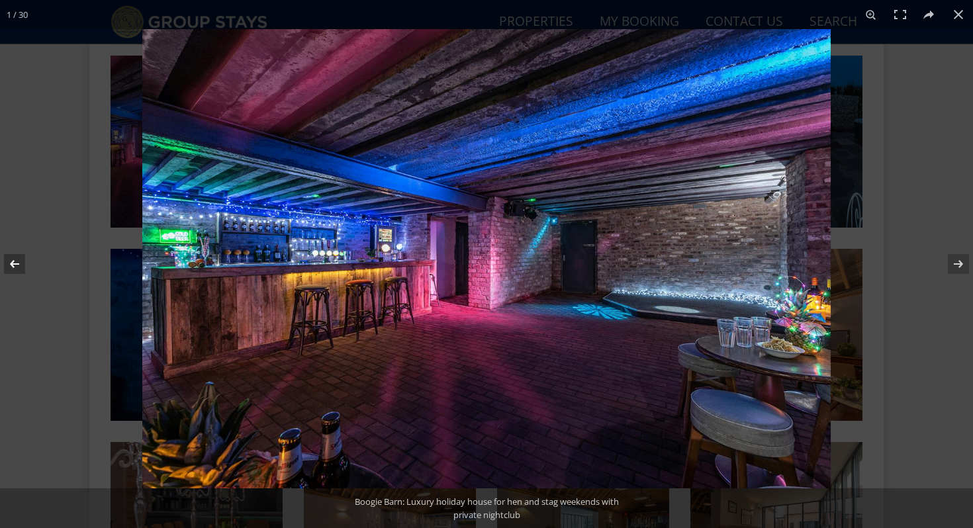
click at [8, 265] on button at bounding box center [23, 264] width 46 height 66
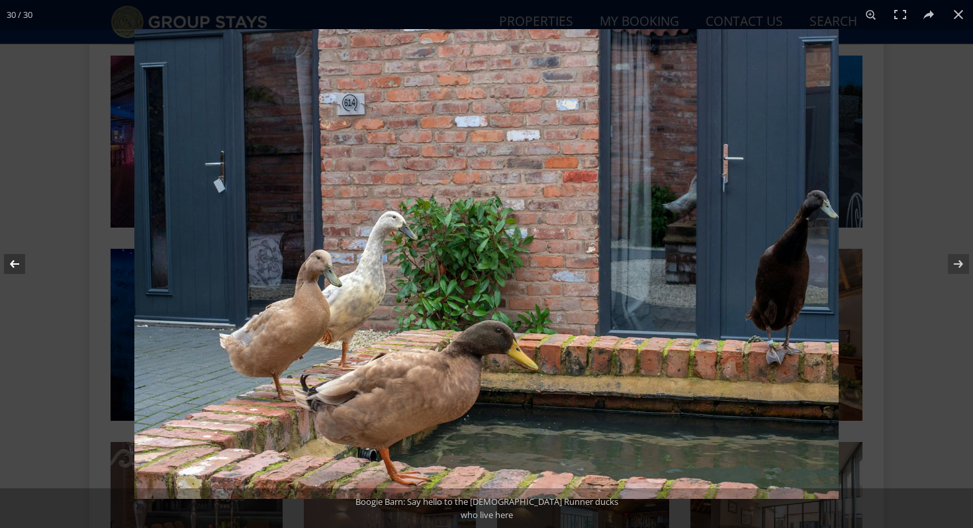
click at [8, 265] on button at bounding box center [23, 264] width 46 height 66
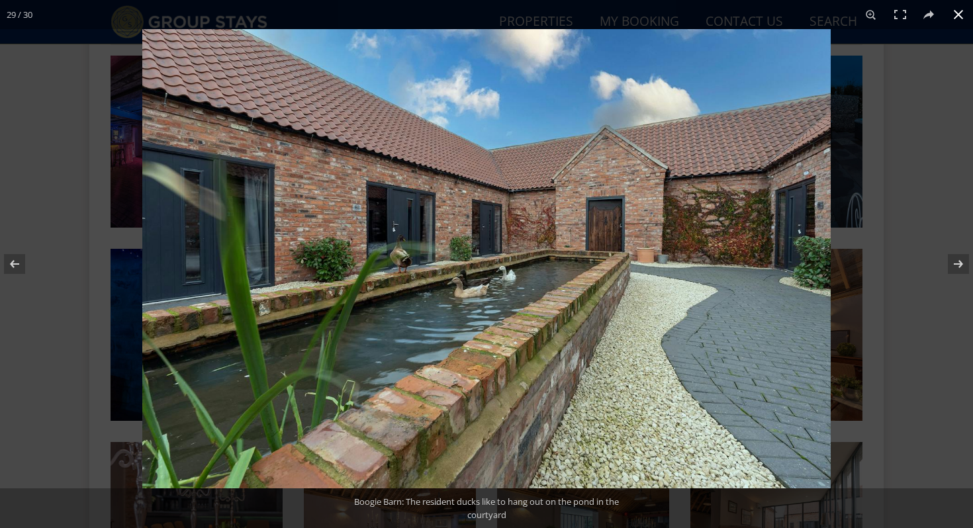
click at [961, 19] on button at bounding box center [958, 14] width 29 height 29
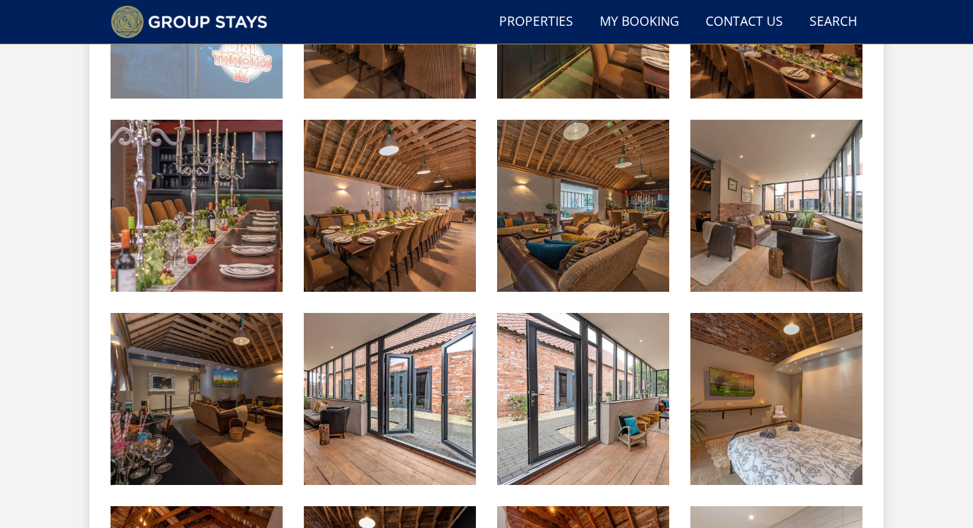
scroll to position [947, 0]
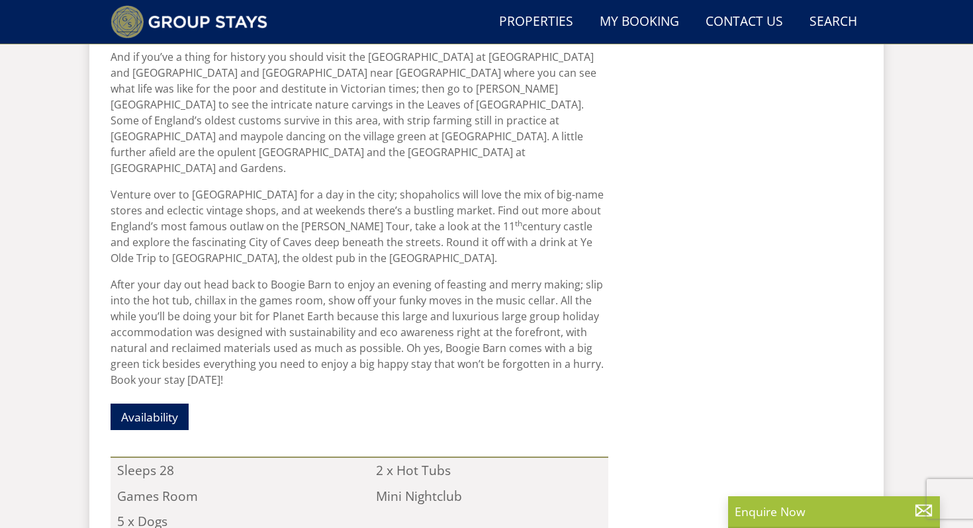
scroll to position [1524, 0]
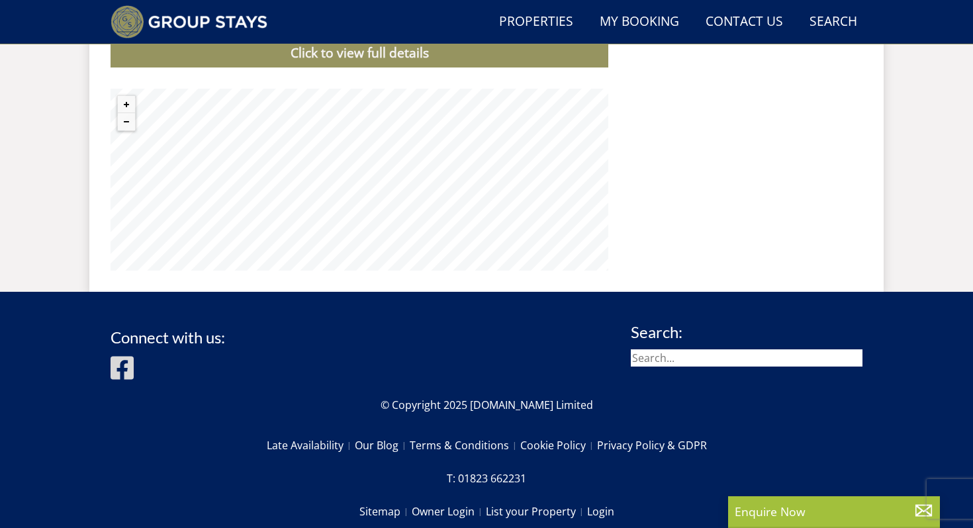
select select "23"
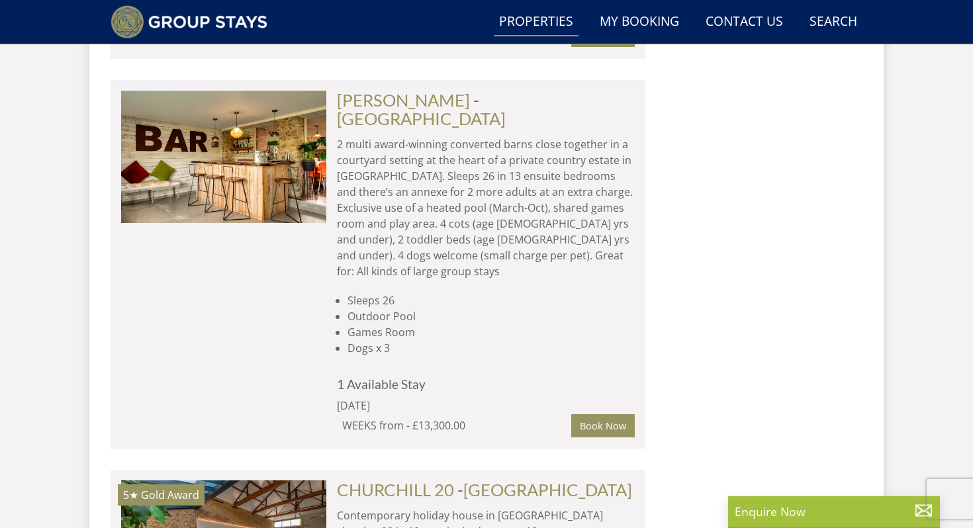
scroll to position [3689, 0]
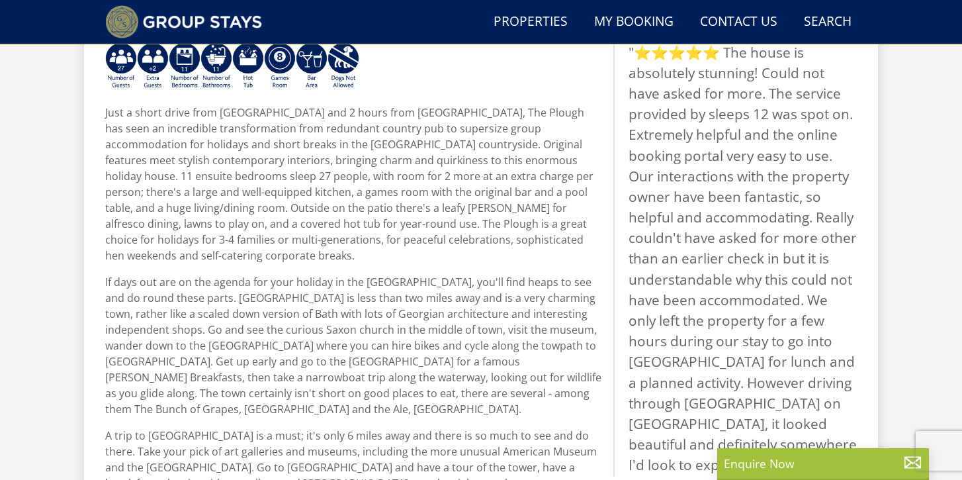
scroll to position [66, 0]
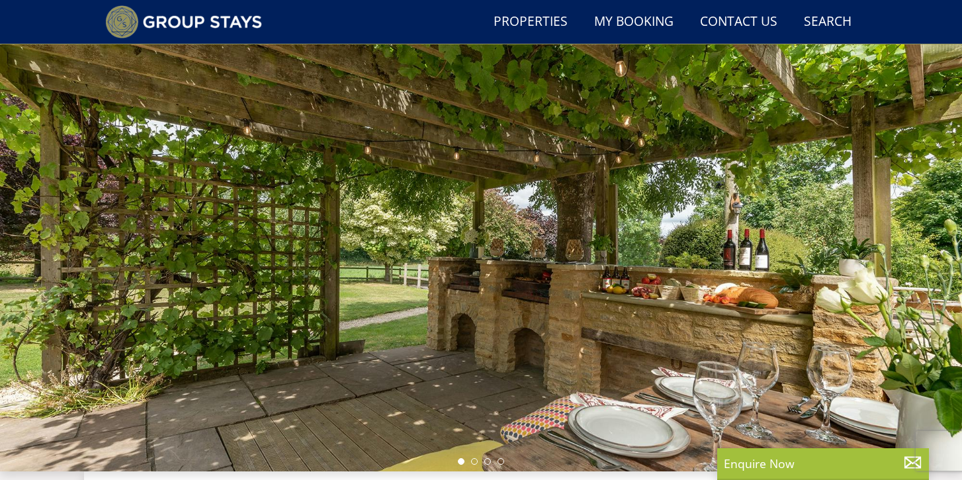
click at [893, 263] on div at bounding box center [481, 239] width 962 height 463
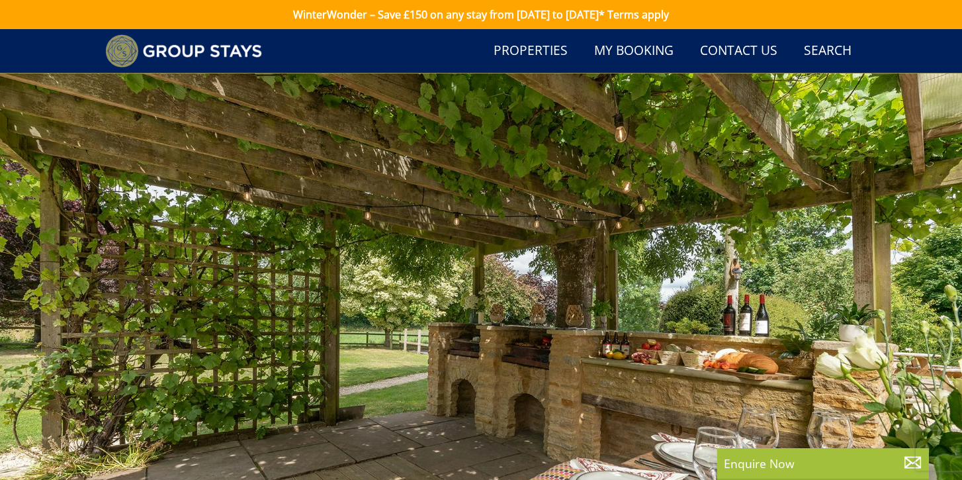
scroll to position [410, 0]
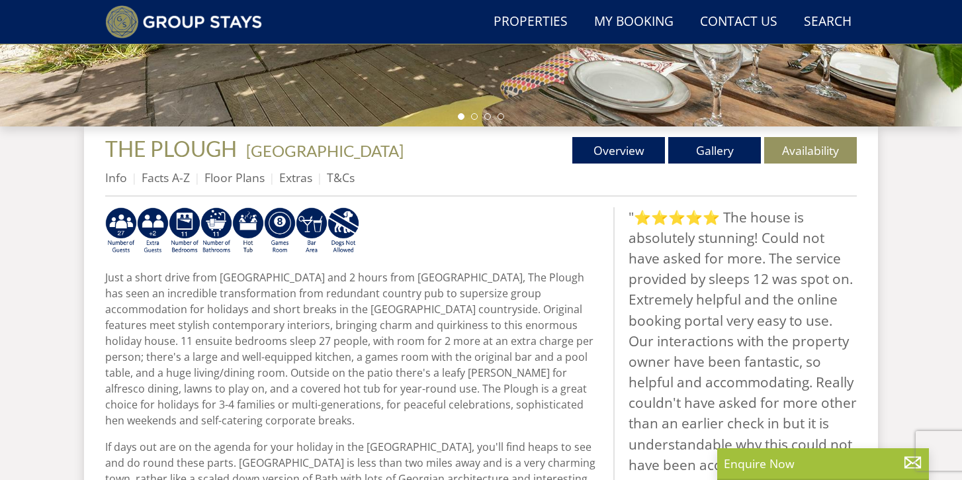
click at [712, 163] on div "Properties THE PLOUGH - Wiltshire Overview Gallery Availability Info Facts A-Z …" at bounding box center [481, 167] width 752 height 60
click at [713, 156] on link "Gallery" at bounding box center [714, 150] width 93 height 26
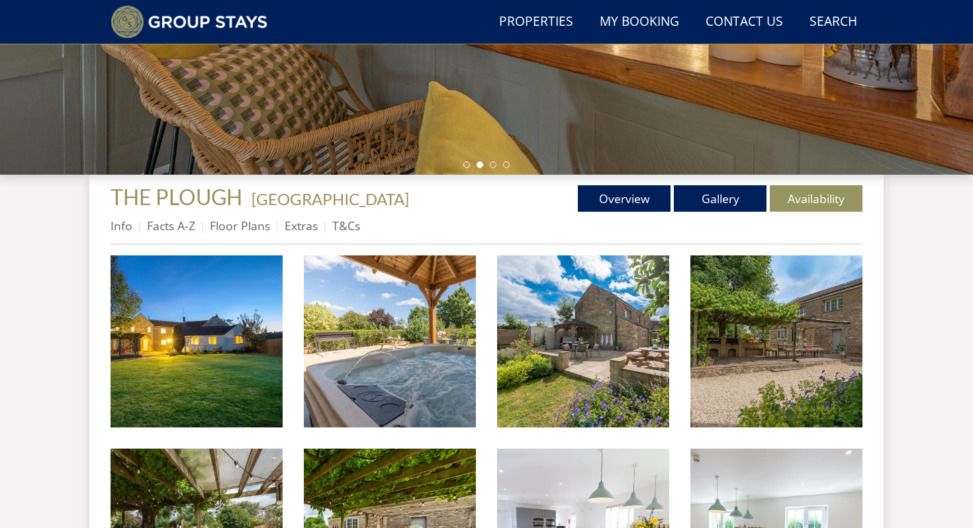
scroll to position [363, 0]
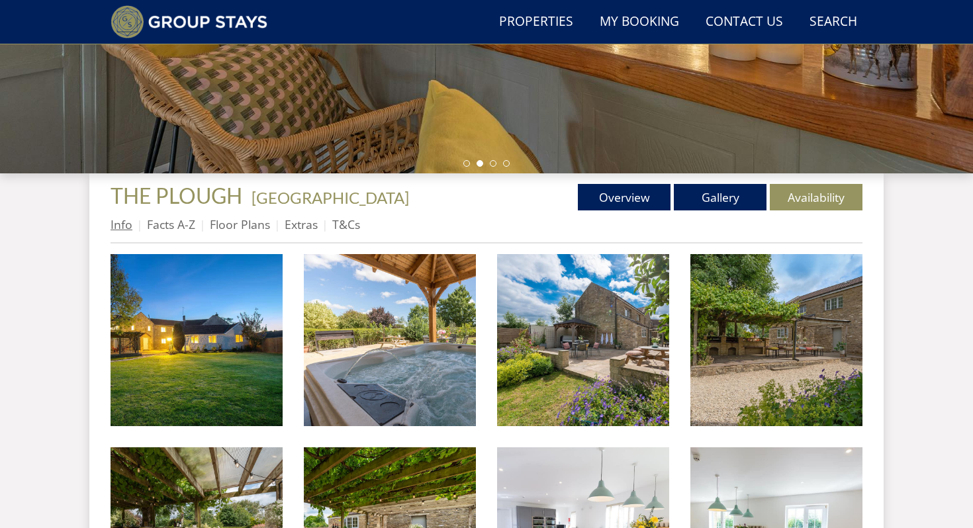
click at [122, 224] on link "Info" at bounding box center [121, 224] width 22 height 16
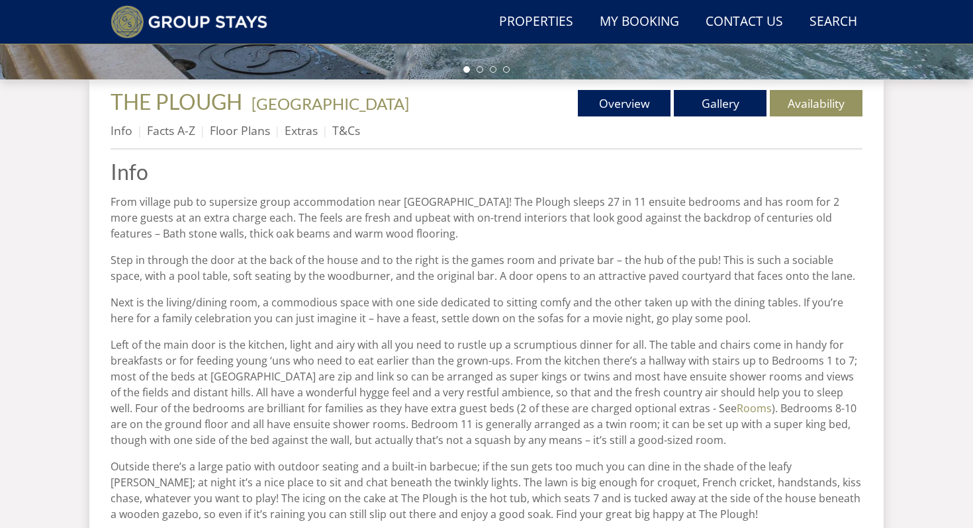
scroll to position [466, 0]
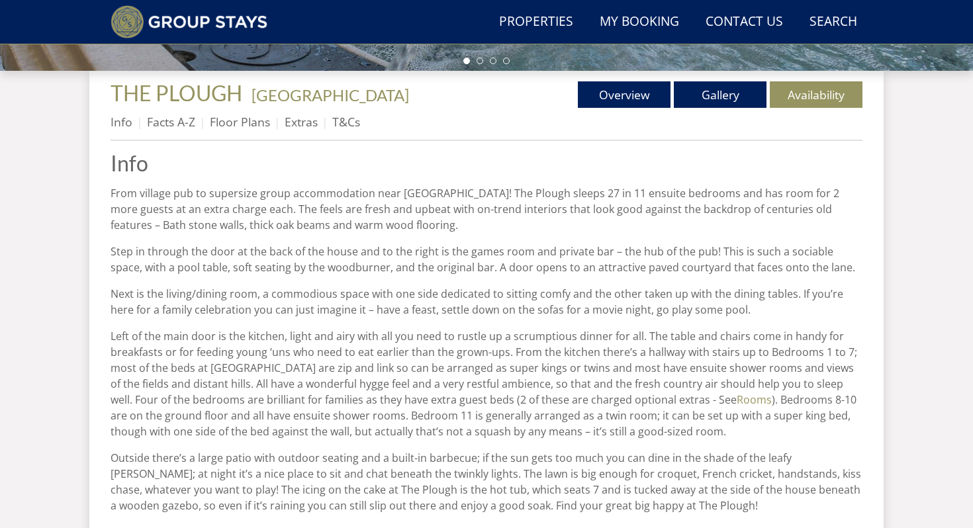
click at [799, 108] on div "Properties THE PLOUGH - Wiltshire Overview Gallery Availability Info Facts A-Z …" at bounding box center [486, 111] width 752 height 60
click at [801, 100] on link "Availability" at bounding box center [816, 94] width 93 height 26
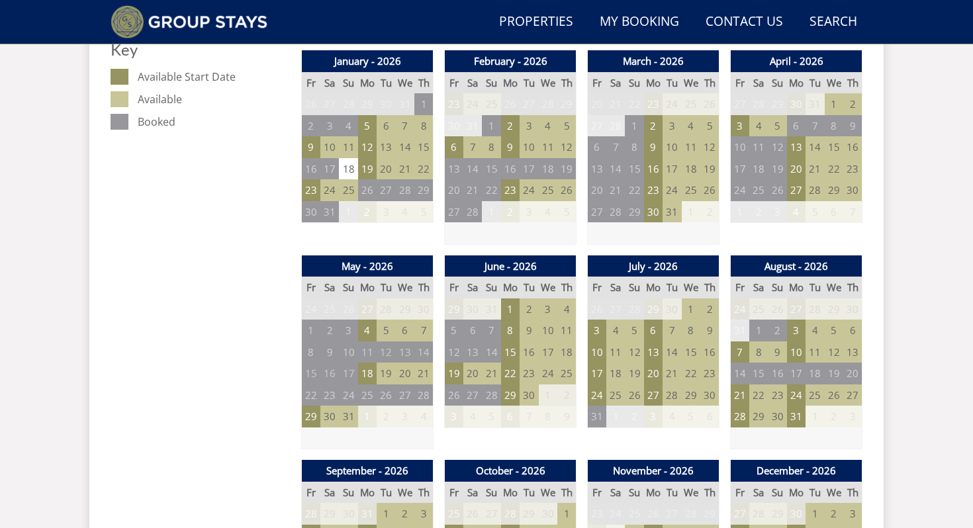
scroll to position [773, 0]
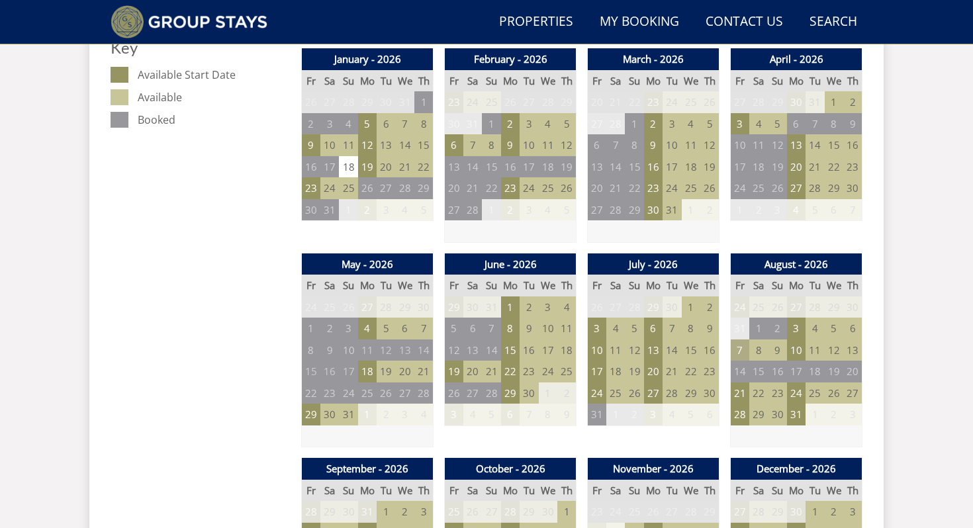
click at [743, 350] on td "7" at bounding box center [739, 350] width 19 height 22
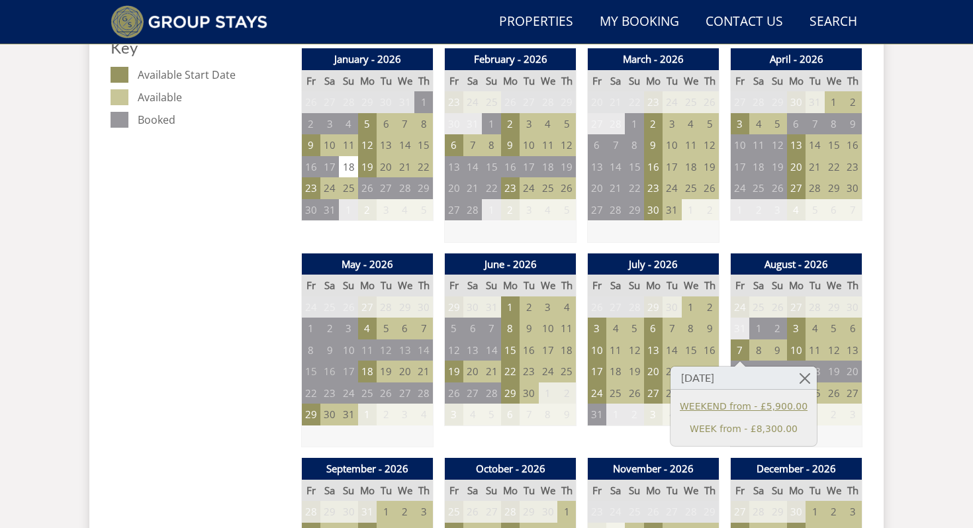
click at [784, 408] on link "WEEKEND from - £5,900.00" at bounding box center [744, 407] width 128 height 14
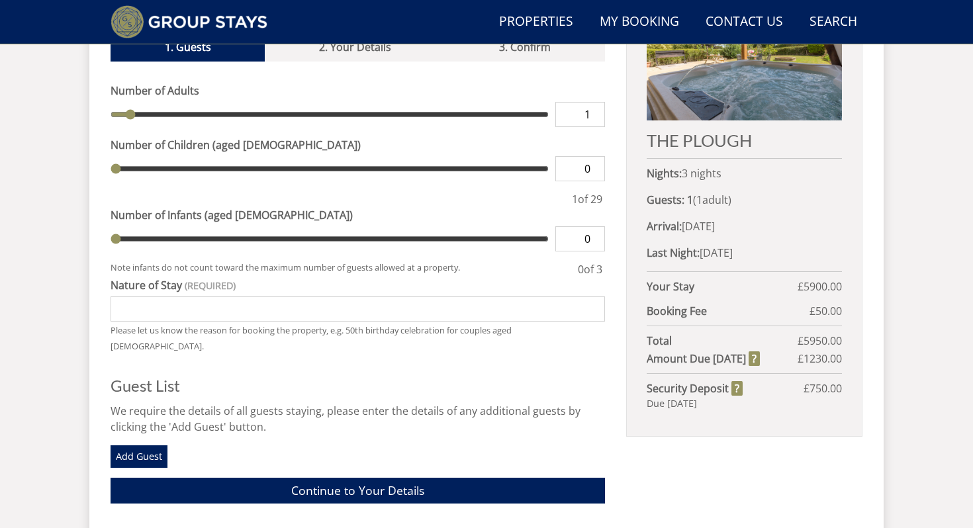
scroll to position [527, 0]
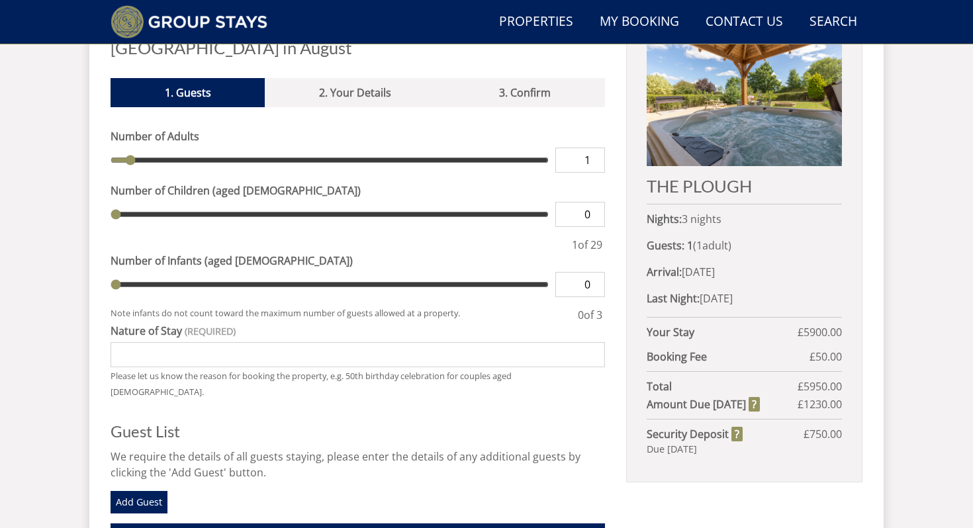
click at [584, 148] on input "1" at bounding box center [580, 160] width 50 height 25
type input "2"
click at [592, 148] on input "2" at bounding box center [580, 160] width 50 height 25
type input "2"
type input "3"
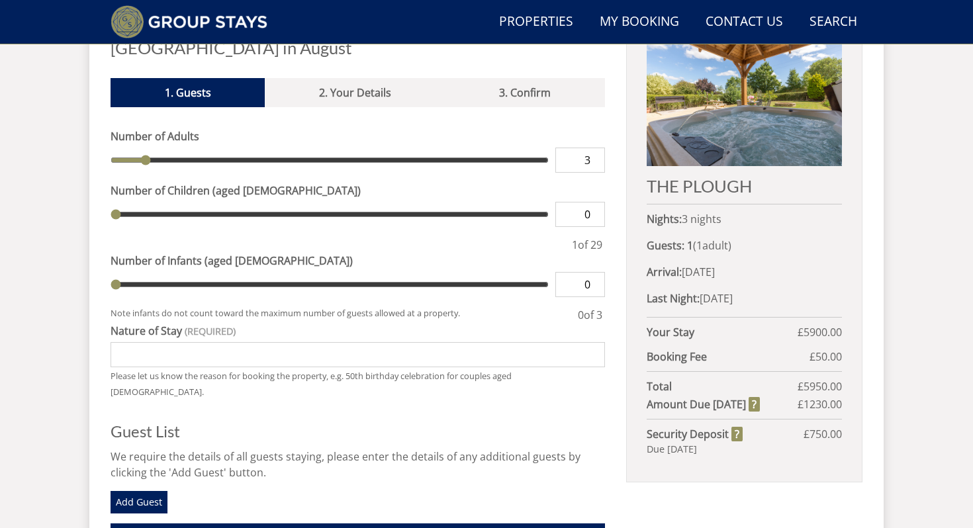
click at [592, 148] on input "3" at bounding box center [580, 160] width 50 height 25
type input "3"
type input "4"
click at [592, 148] on input "4" at bounding box center [580, 160] width 50 height 25
type input "4"
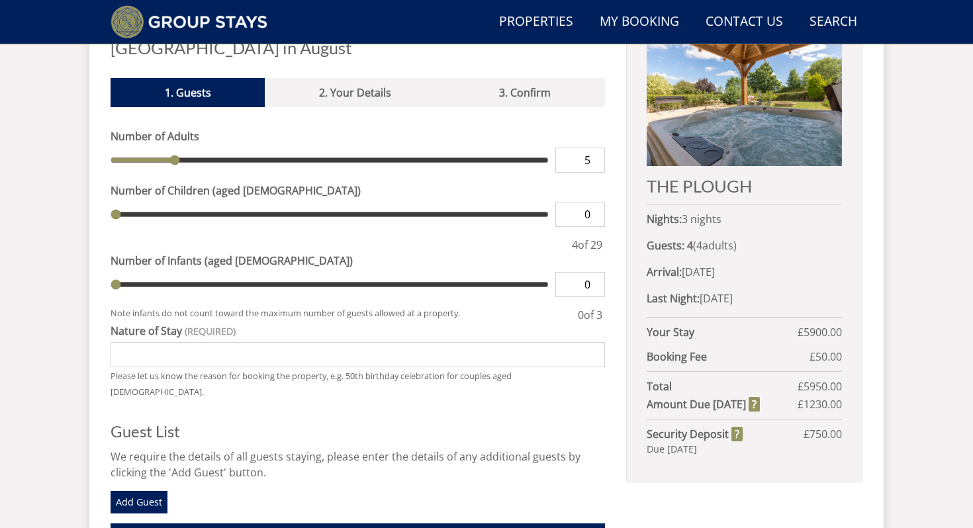
type input "5"
click at [592, 148] on input "5" at bounding box center [580, 160] width 50 height 25
type input "5"
type input "6"
click at [592, 148] on input "6" at bounding box center [580, 160] width 50 height 25
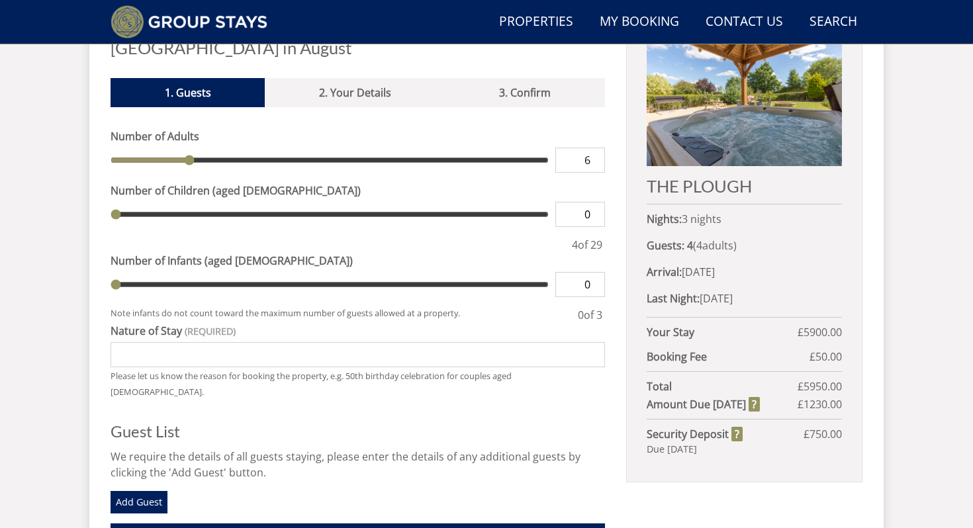
type input "6"
type input "7"
click at [592, 148] on input "7" at bounding box center [580, 160] width 50 height 25
type input "7"
type input "8"
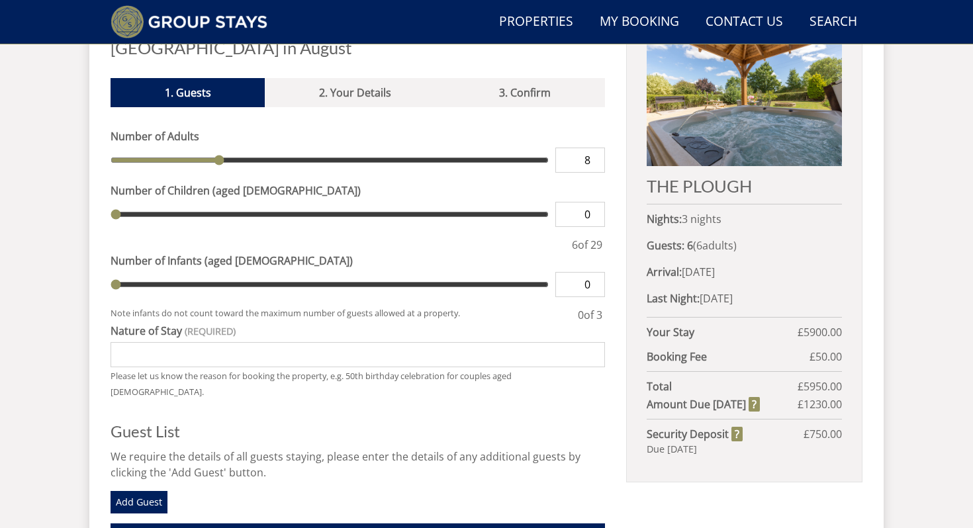
click at [592, 148] on input "8" at bounding box center [580, 160] width 50 height 25
type input "8"
type input "9"
click at [592, 148] on input "9" at bounding box center [580, 160] width 50 height 25
type input "9"
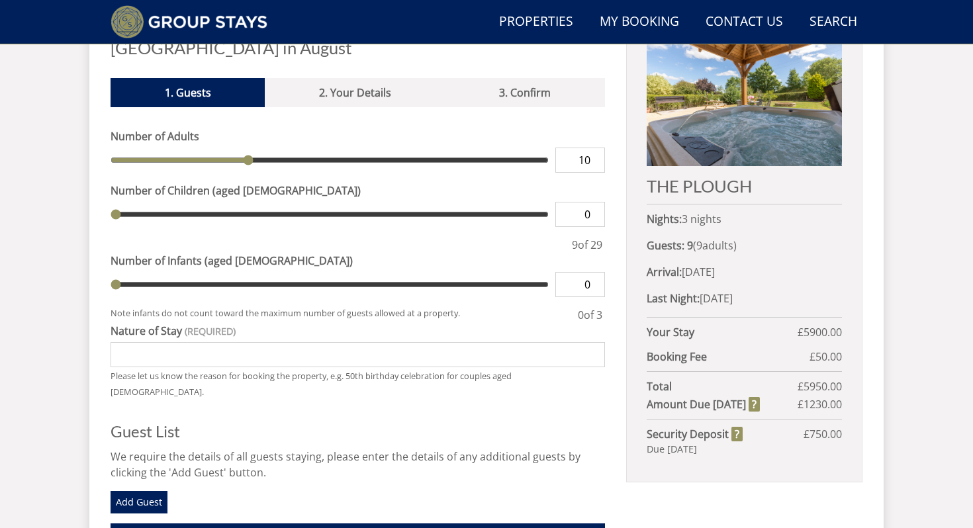
type input "10"
click at [592, 148] on input "10" at bounding box center [580, 160] width 50 height 25
type input "10"
type input "11"
click at [592, 148] on input "11" at bounding box center [580, 160] width 50 height 25
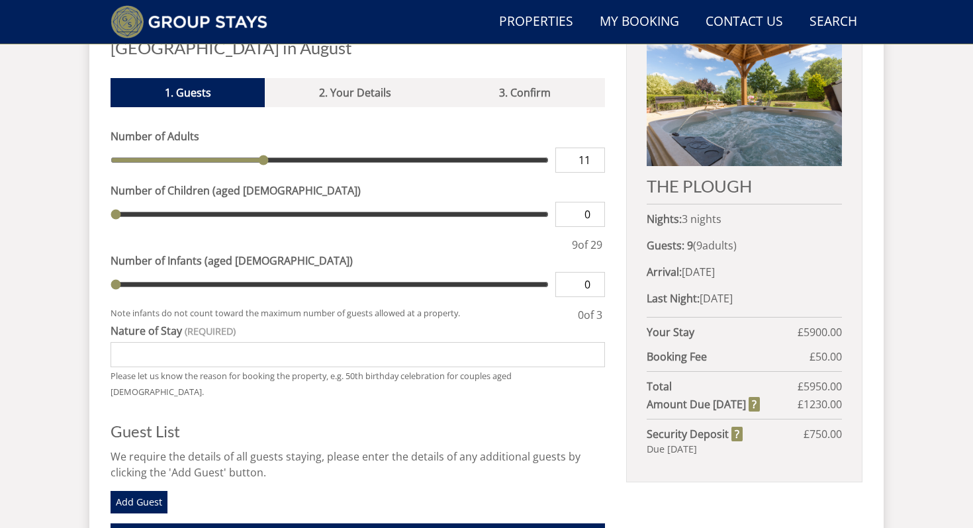
type input "11"
type input "12"
click at [592, 148] on input "12" at bounding box center [580, 160] width 50 height 25
type input "12"
type input "13"
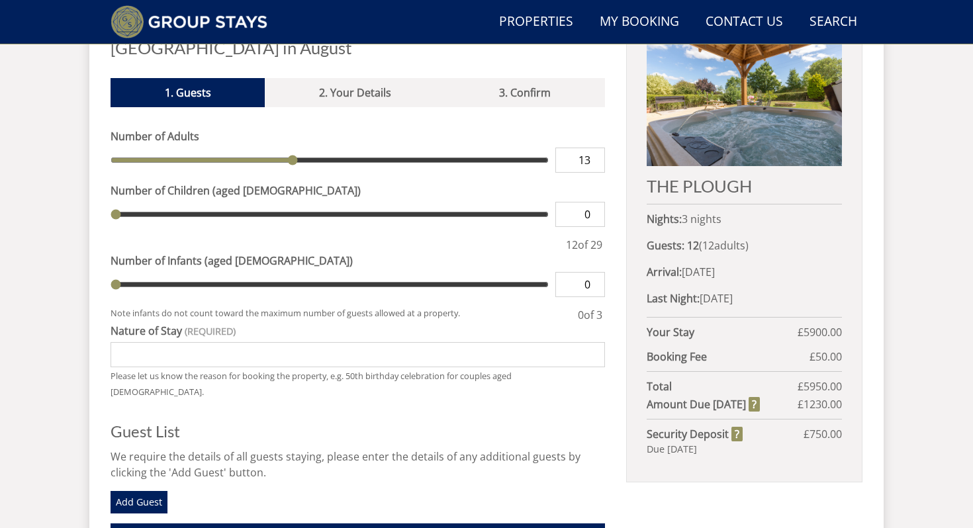
click at [592, 148] on input "13" at bounding box center [580, 160] width 50 height 25
type input "13"
type input "14"
click at [592, 148] on input "14" at bounding box center [580, 160] width 50 height 25
type input "14"
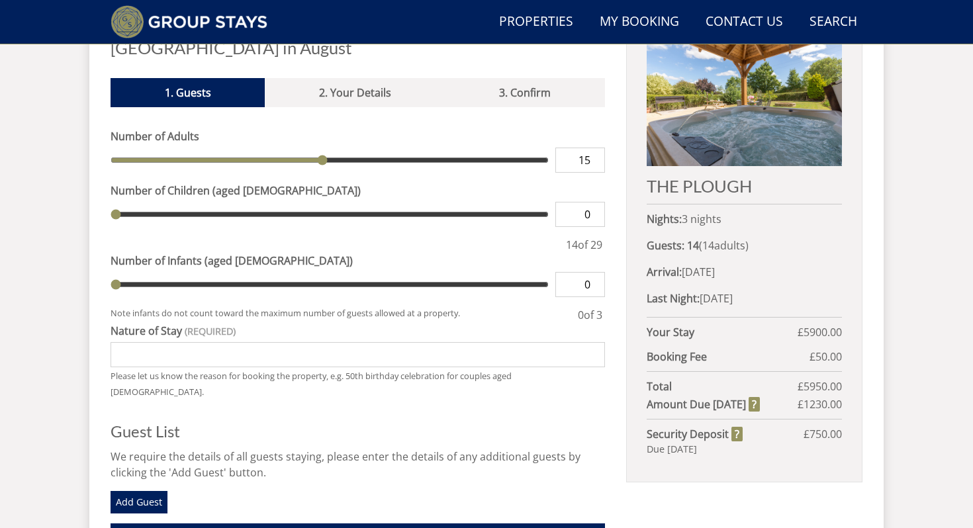
type input "15"
click at [592, 148] on input "15" at bounding box center [580, 160] width 50 height 25
type input "15"
type input "16"
click at [592, 148] on input "16" at bounding box center [580, 160] width 50 height 25
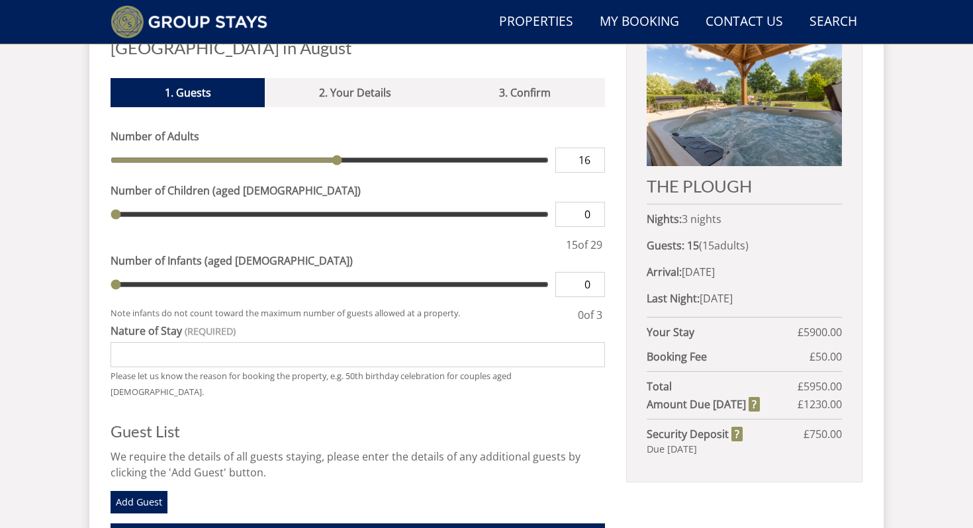
type input "16"
type input "17"
click at [592, 148] on input "17" at bounding box center [580, 160] width 50 height 25
type input "17"
type input "18"
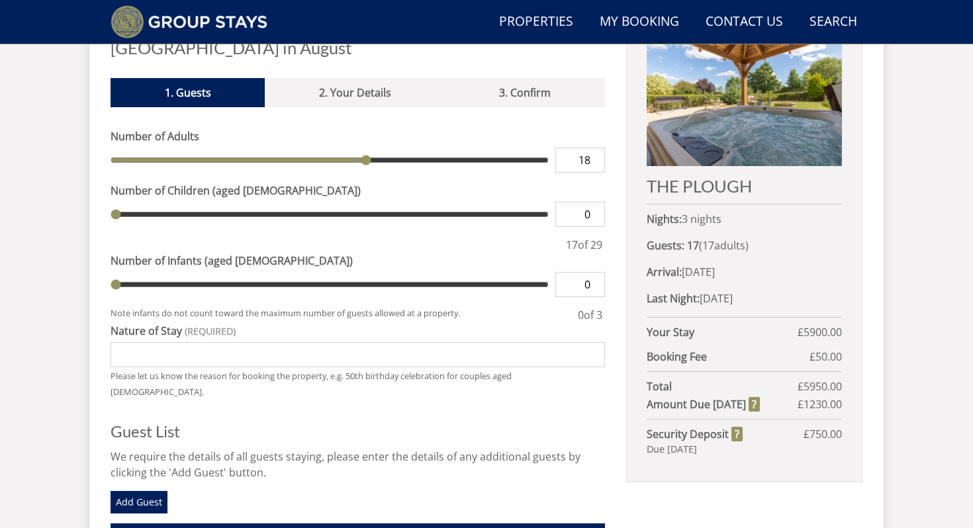
click at [592, 148] on input "18" at bounding box center [580, 160] width 50 height 25
type input "18"
type input "19"
click at [592, 148] on input "19" at bounding box center [580, 160] width 50 height 25
type input "19"
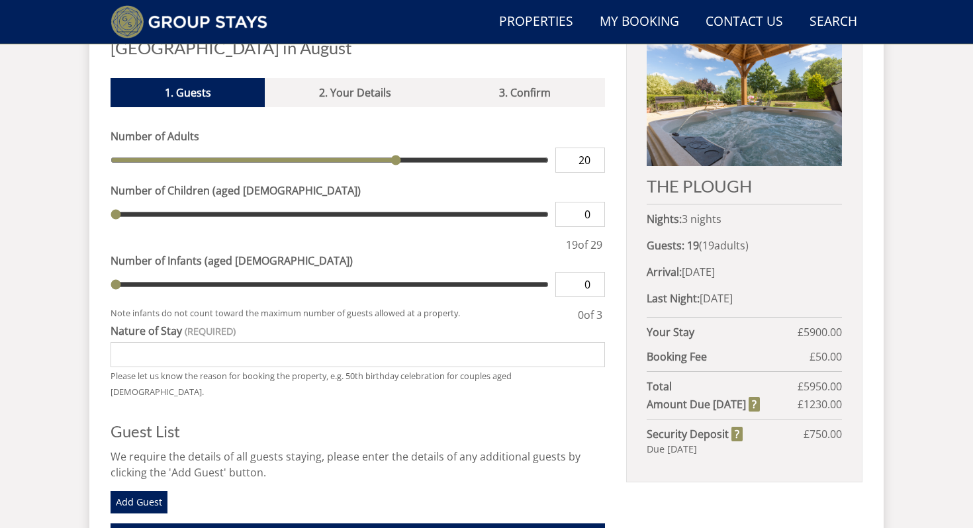
type input "20"
click at [592, 148] on input "20" at bounding box center [580, 160] width 50 height 25
type input "20"
type input "21"
click at [592, 148] on input "21" at bounding box center [580, 160] width 50 height 25
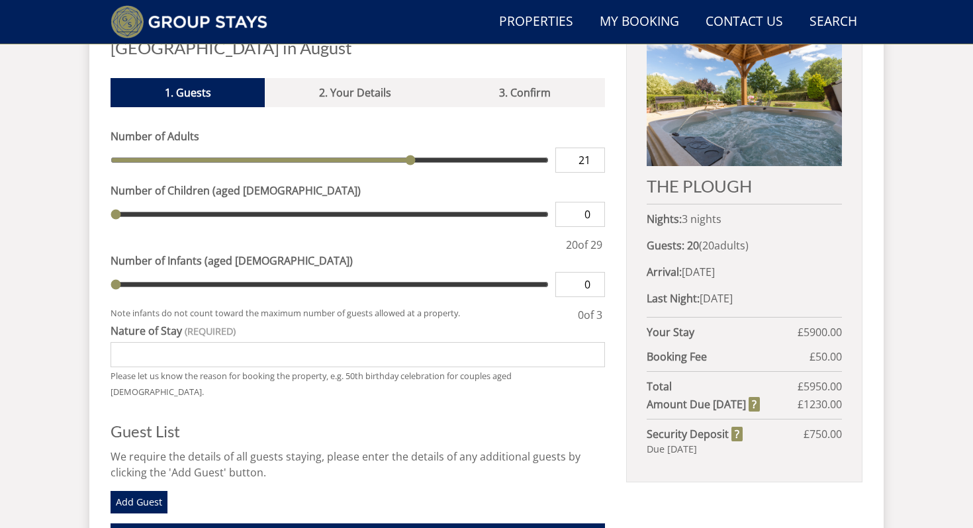
type input "21"
type input "22"
click at [592, 148] on input "22" at bounding box center [580, 160] width 50 height 25
type input "22"
type input "23"
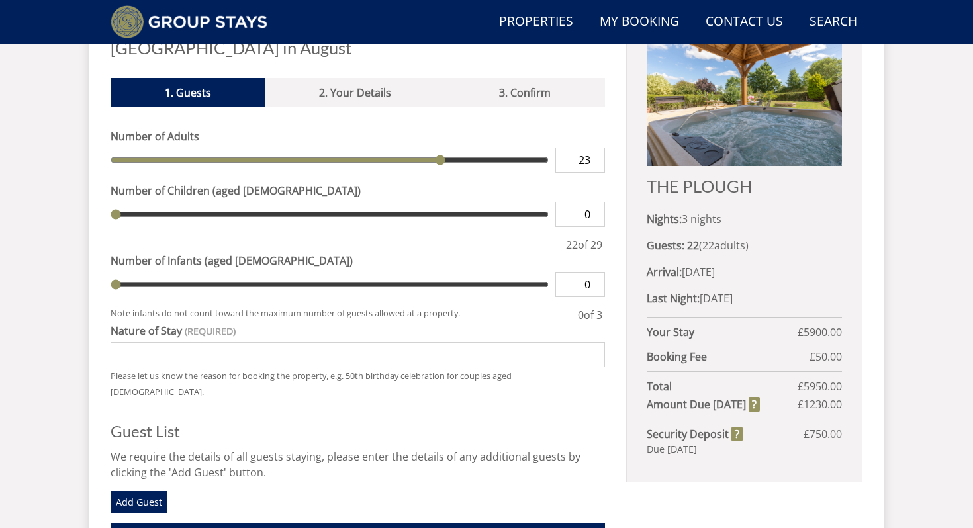
click at [592, 148] on input "23" at bounding box center [580, 160] width 50 height 25
type input "23"
